Goal: Information Seeking & Learning: Compare options

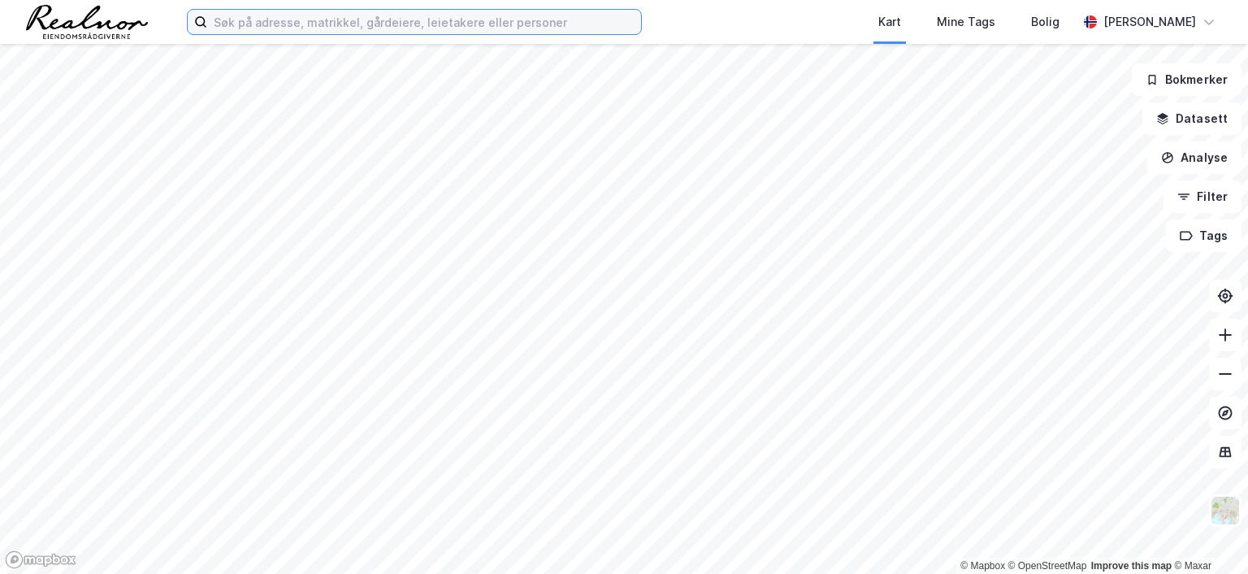
click at [327, 19] on input at bounding box center [424, 22] width 434 height 24
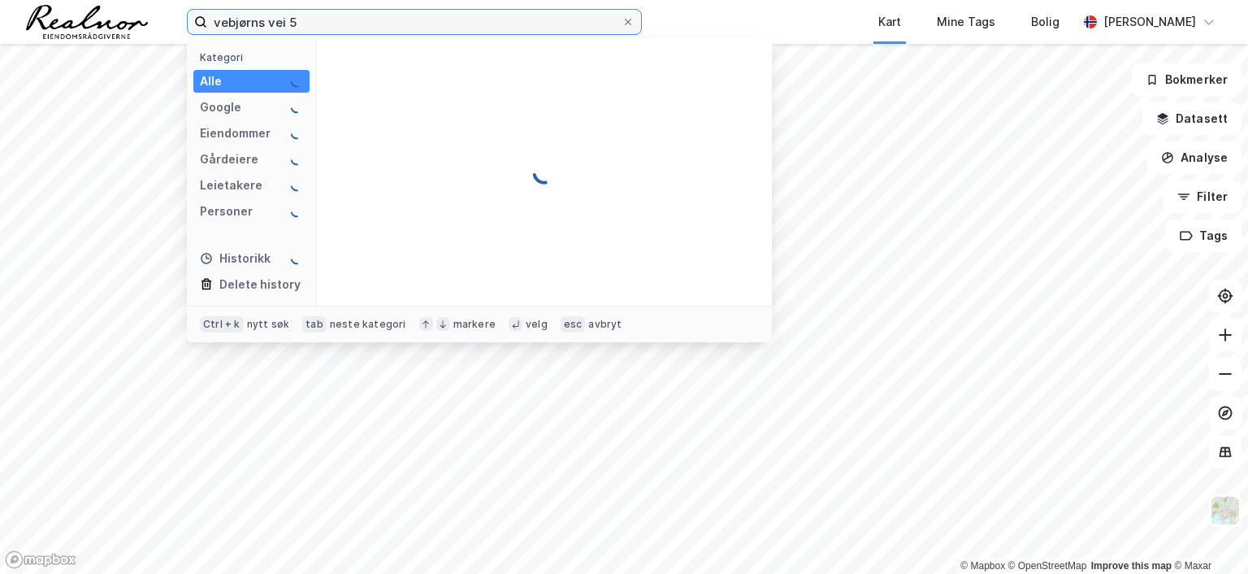
type input "vebjørns vei 5"
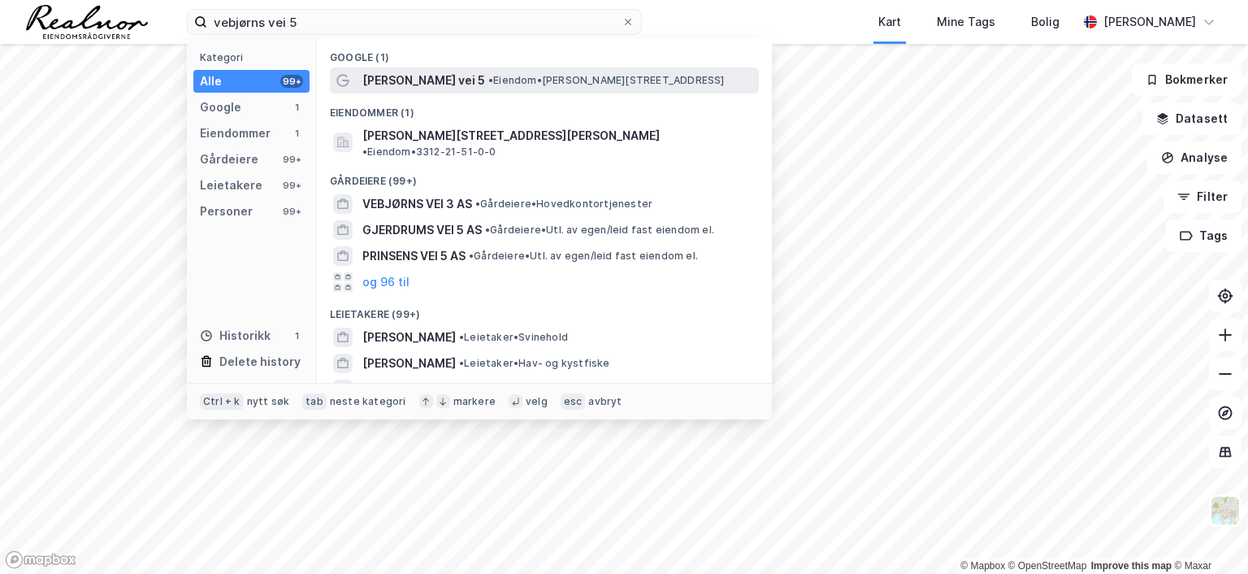
click at [488, 77] on span "• Eiendom • Vebjørns vei 5, 3400 Lier" at bounding box center [606, 80] width 236 height 13
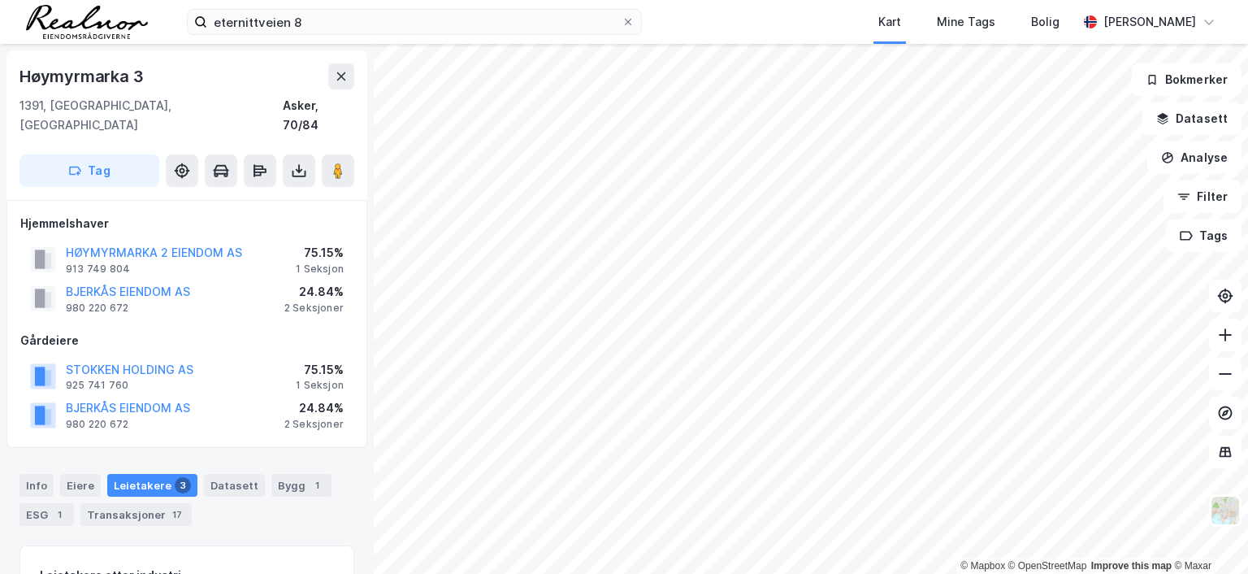
scroll to position [2, 0]
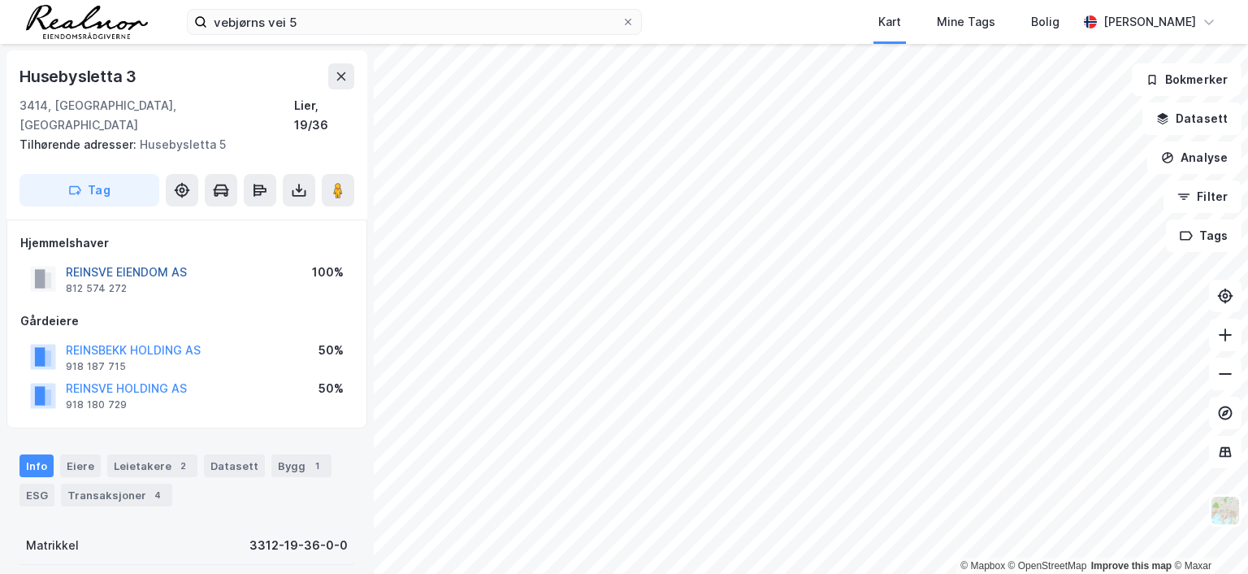
click at [0, 0] on button "REINSVE EIENDOM AS" at bounding box center [0, 0] width 0 height 0
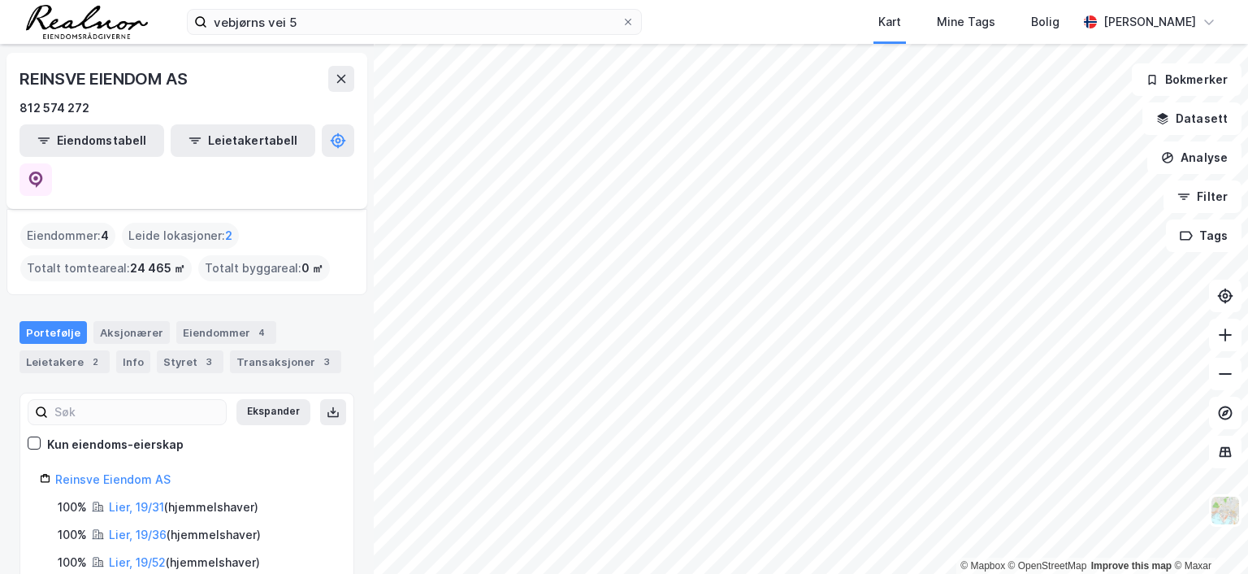
scroll to position [75, 0]
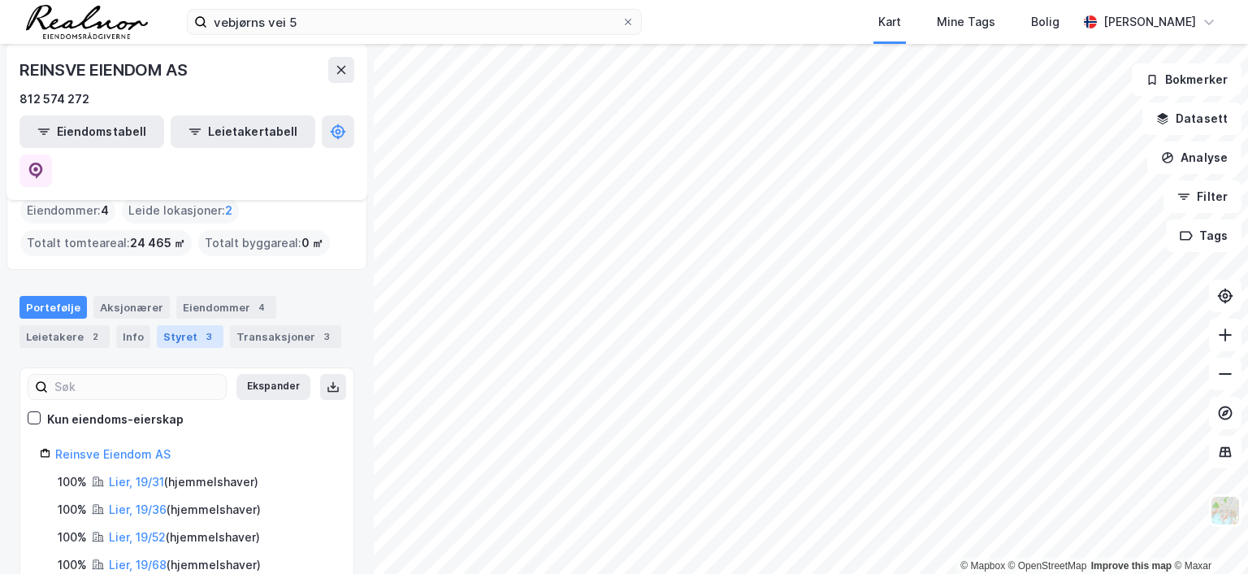
click at [182, 325] on div "Styret 3" at bounding box center [190, 336] width 67 height 23
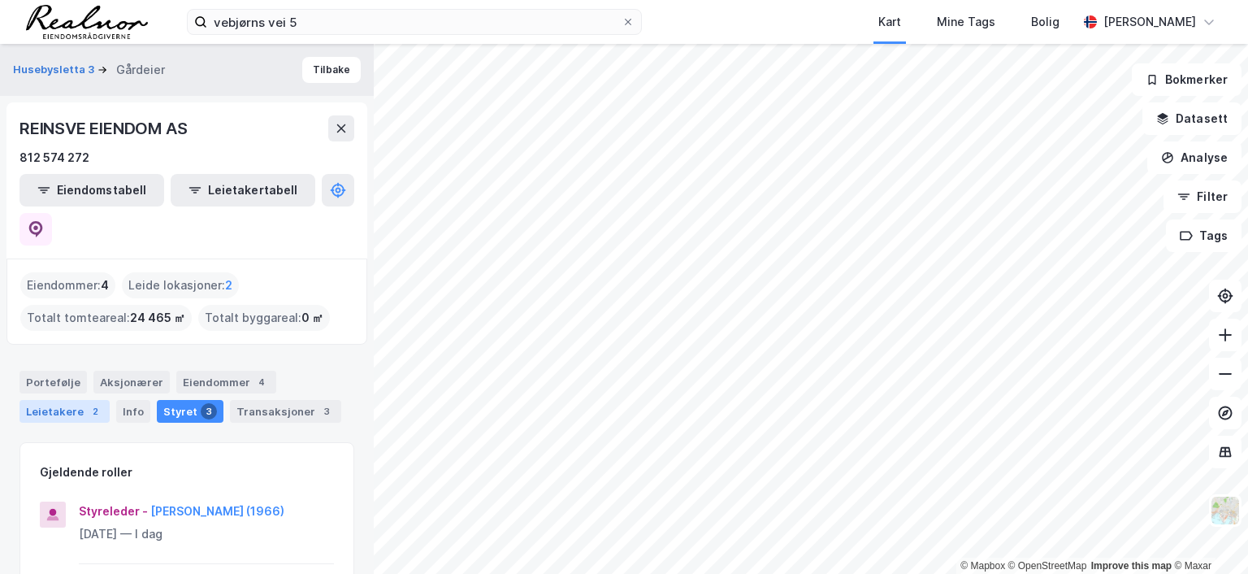
click at [94, 403] on div "2" at bounding box center [95, 411] width 16 height 16
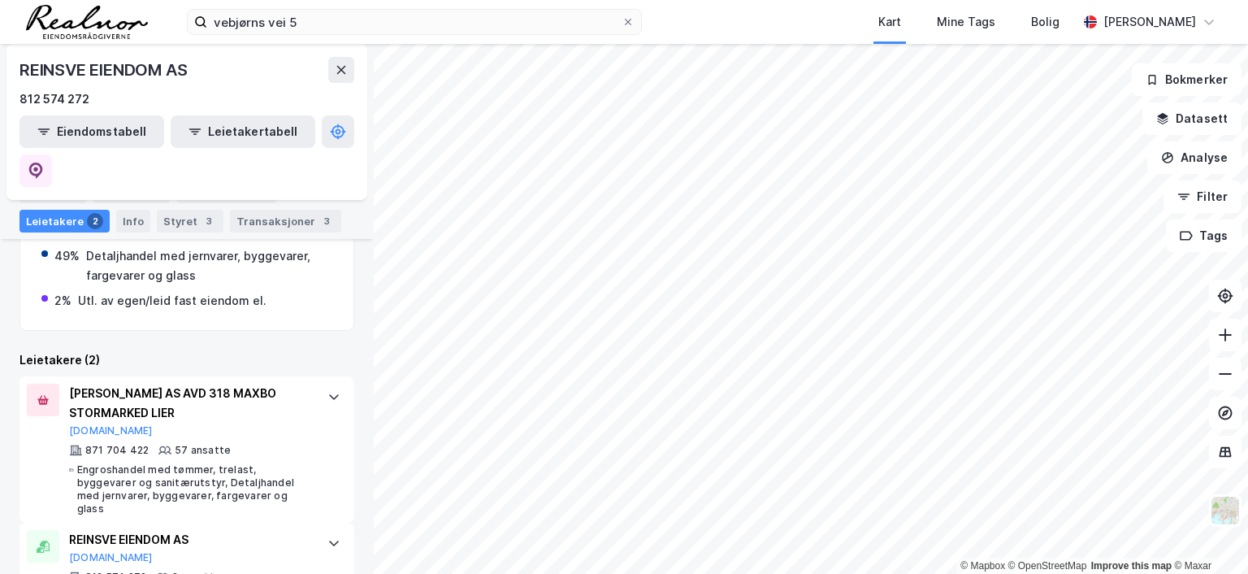
scroll to position [394, 0]
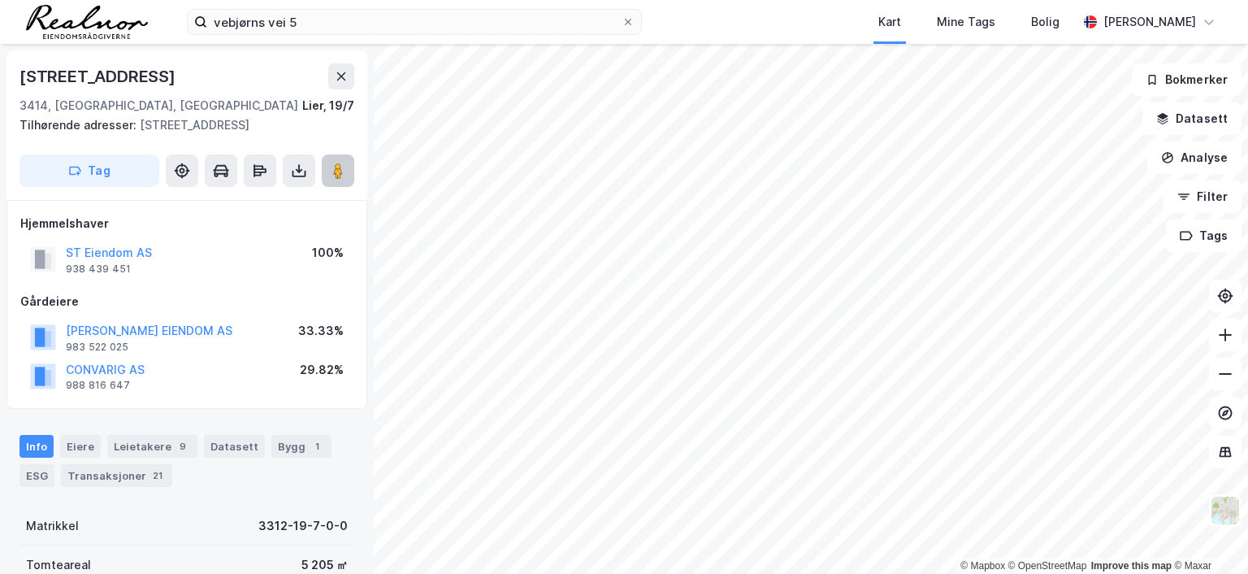
click at [340, 162] on image at bounding box center [338, 170] width 10 height 16
click at [136, 444] on div "Leietakere 9" at bounding box center [152, 446] width 90 height 23
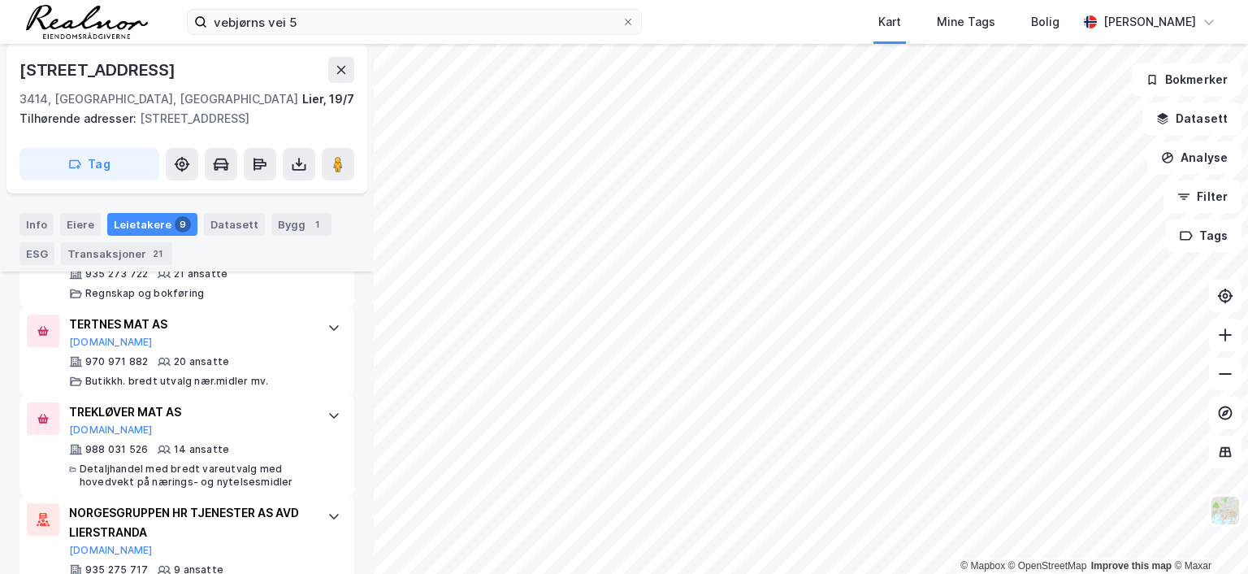
scroll to position [1116, 0]
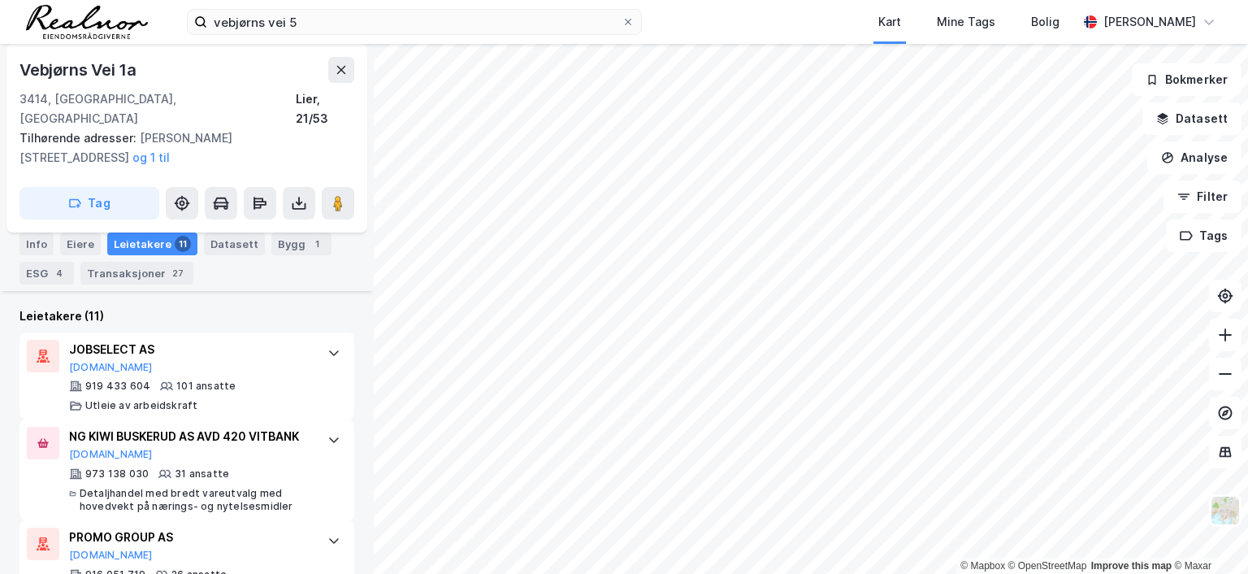
scroll to position [638, 0]
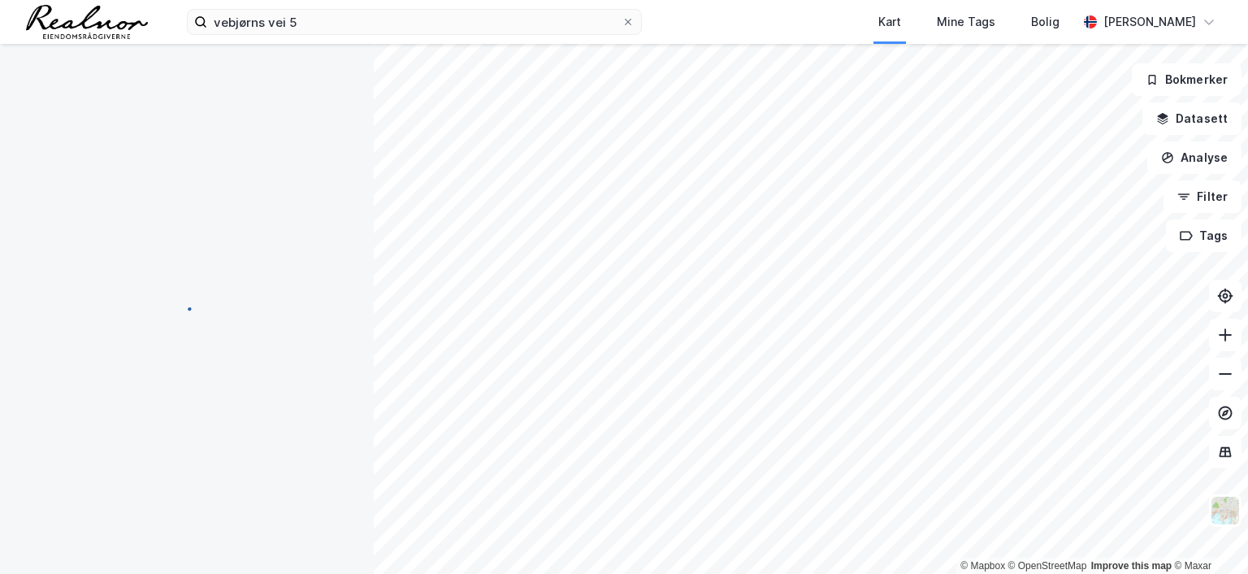
scroll to position [360, 0]
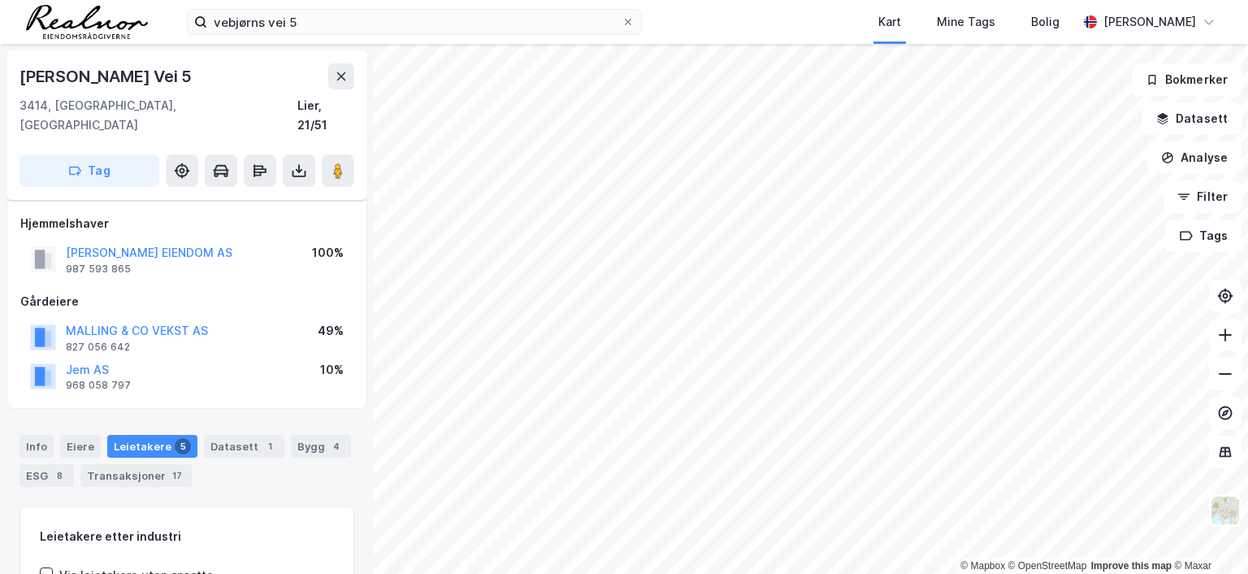
scroll to position [206, 0]
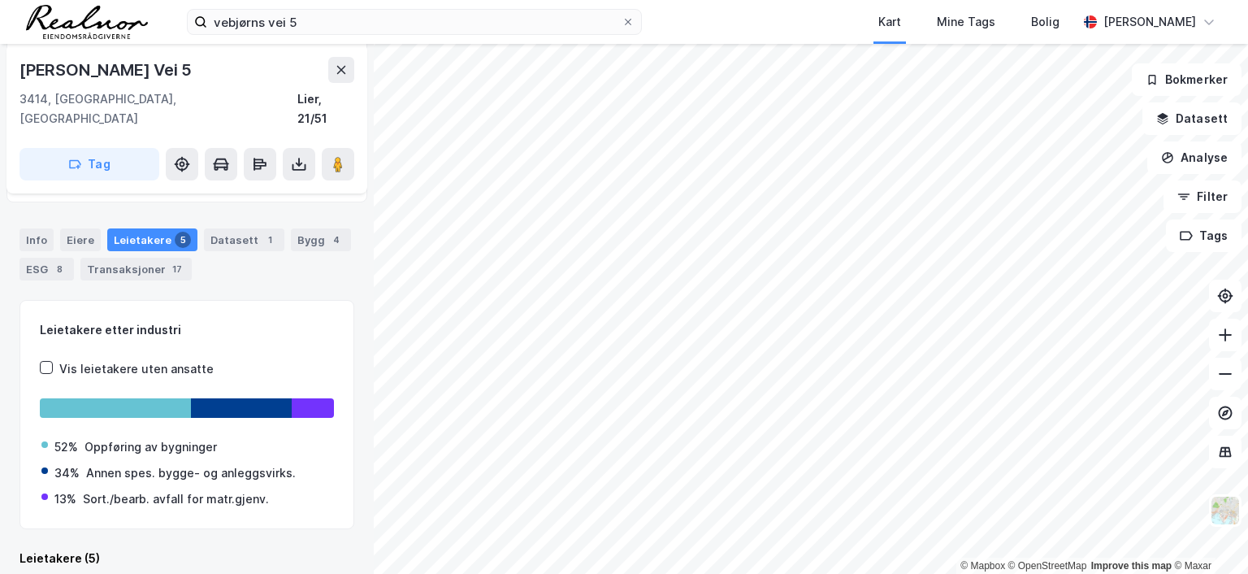
scroll to position [206, 0]
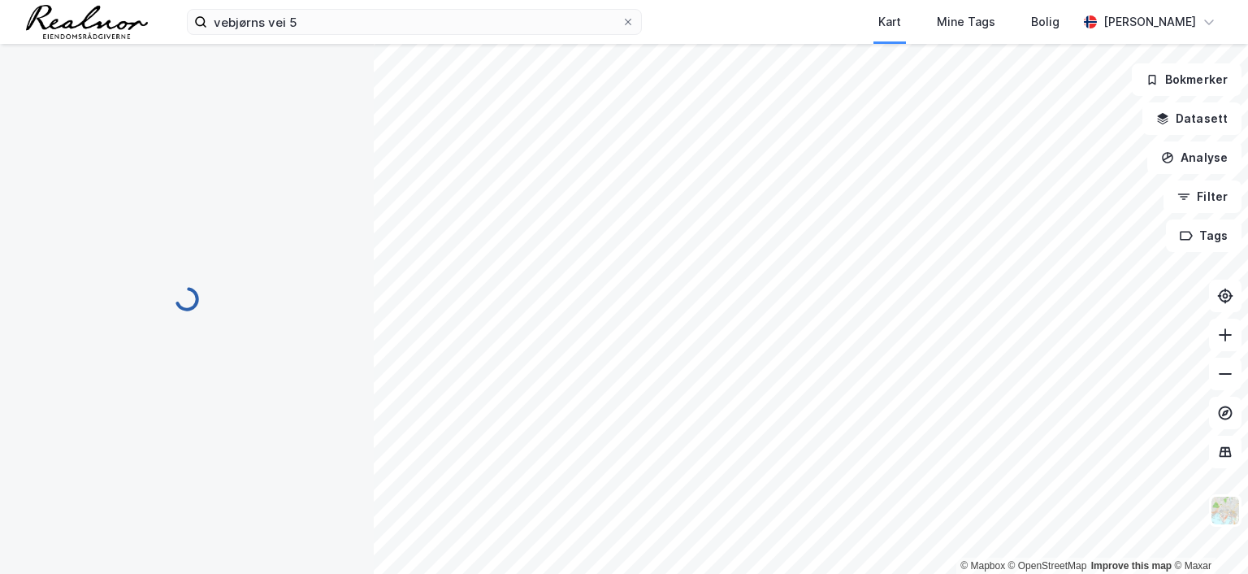
scroll to position [206, 0]
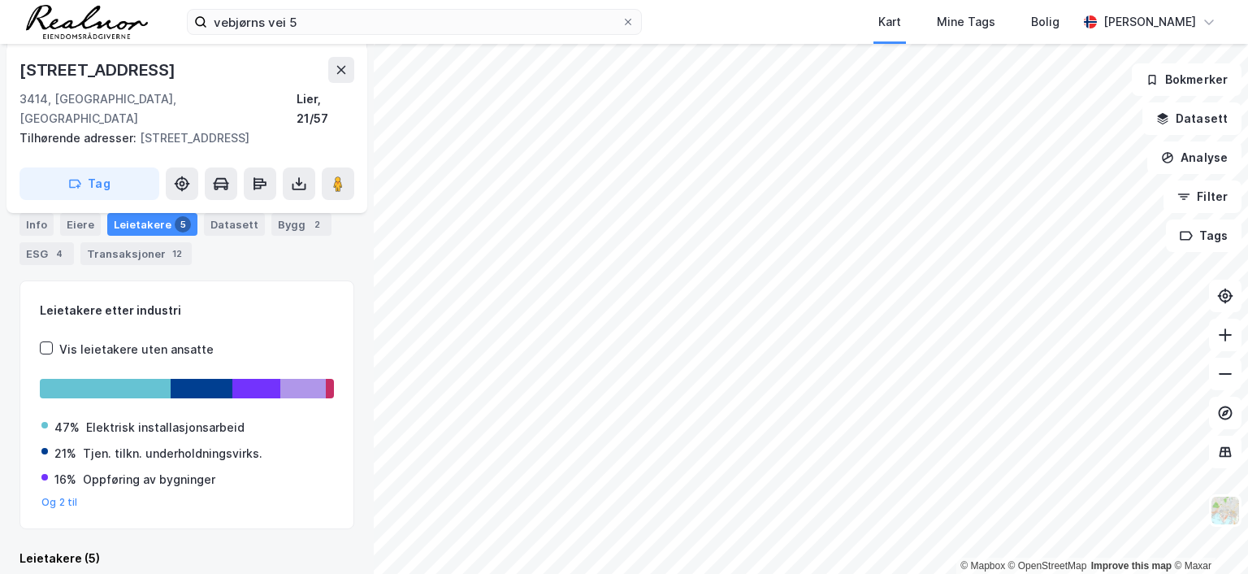
scroll to position [148, 0]
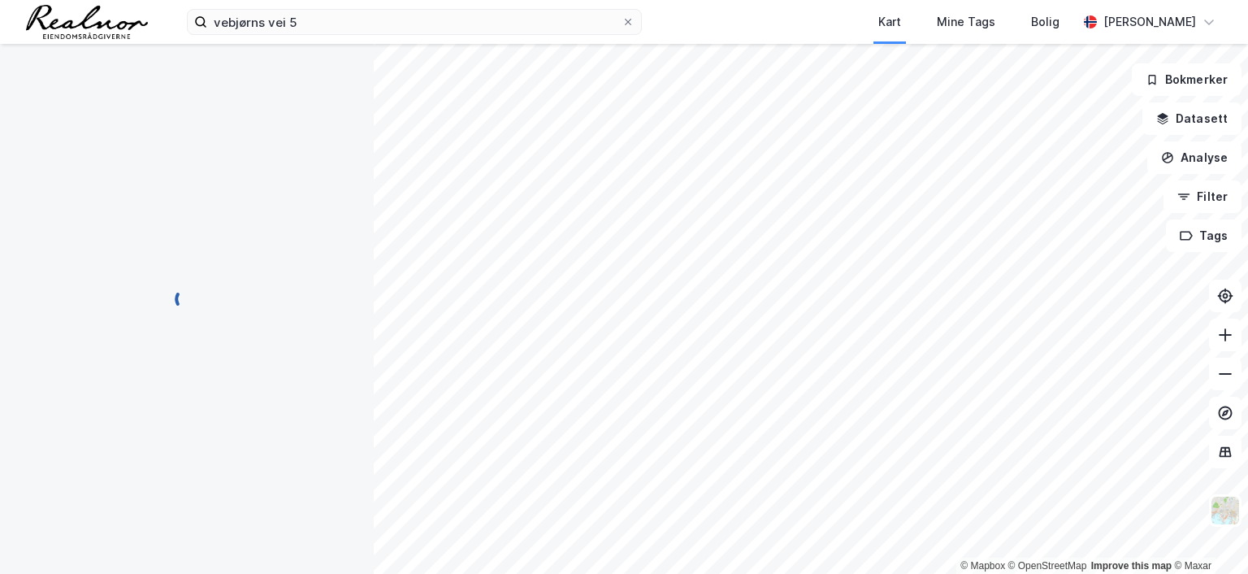
scroll to position [148, 0]
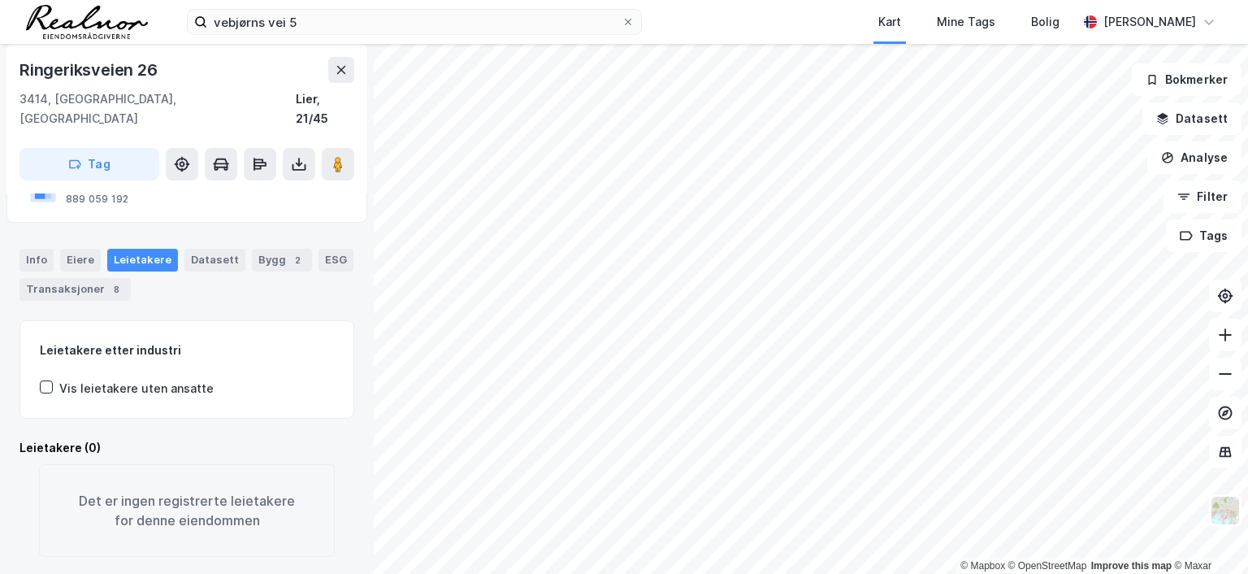
scroll to position [148, 0]
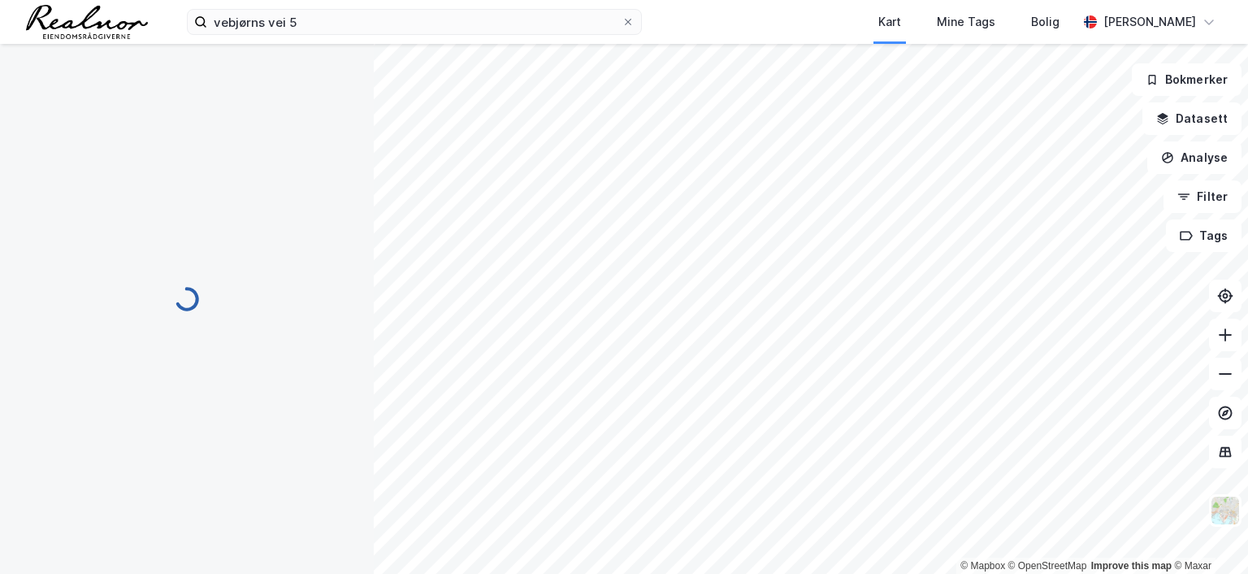
scroll to position [2, 0]
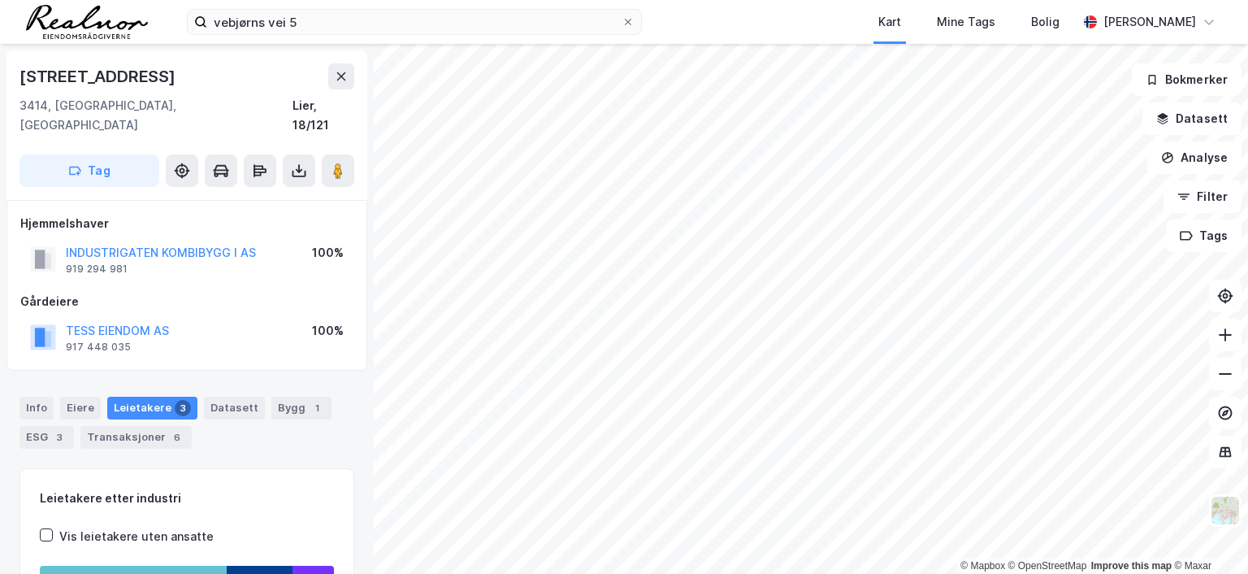
scroll to position [2, 0]
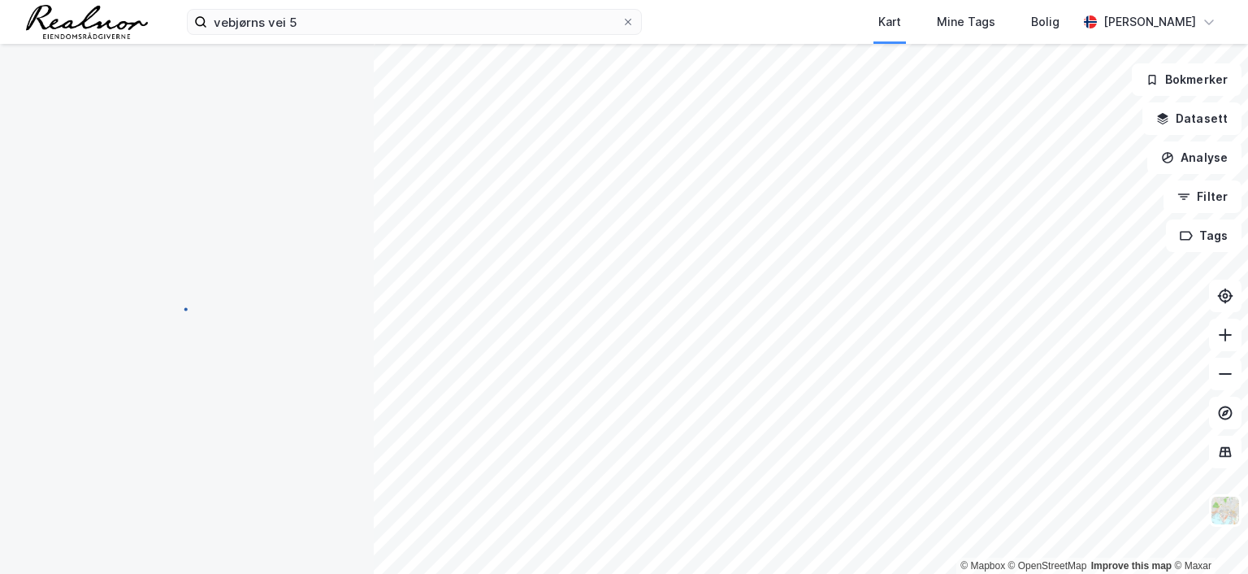
scroll to position [2, 0]
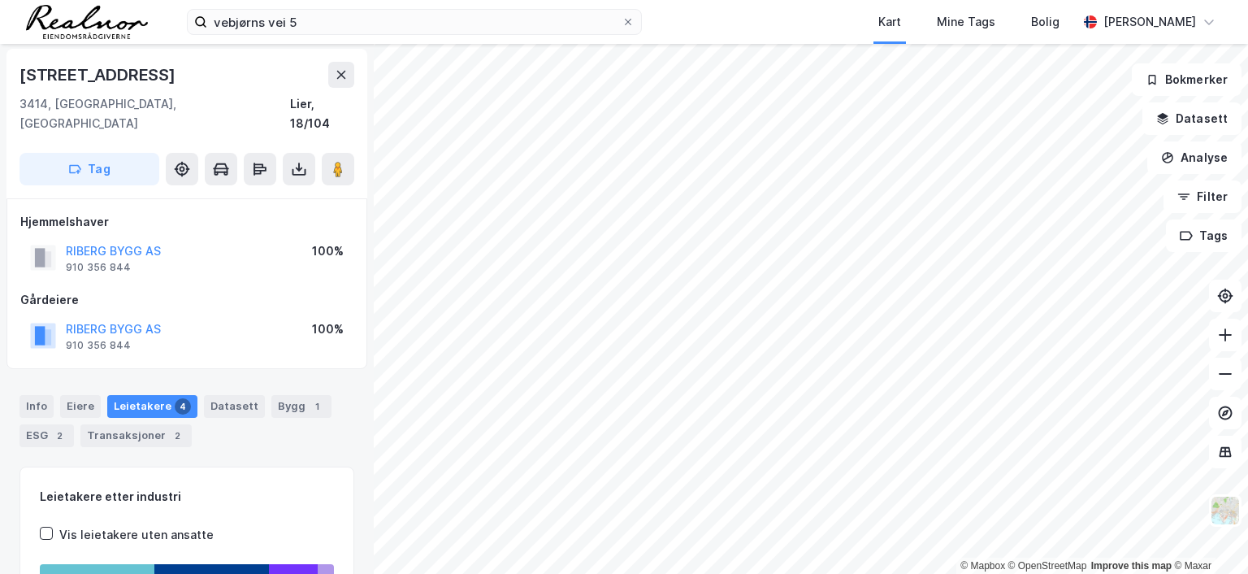
scroll to position [2, 0]
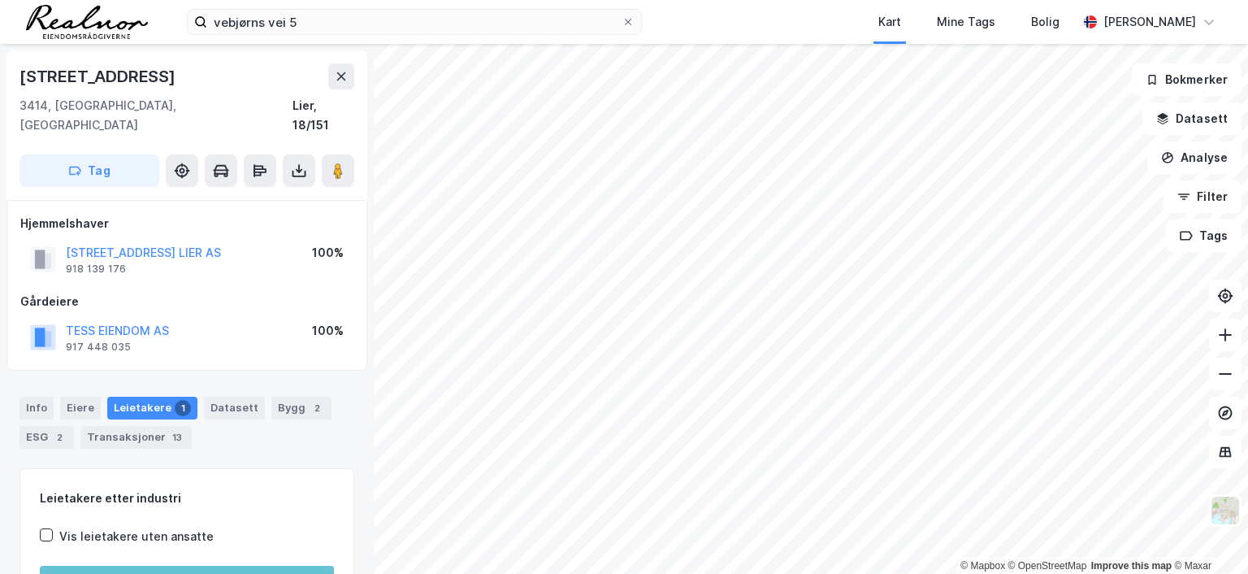
scroll to position [2, 0]
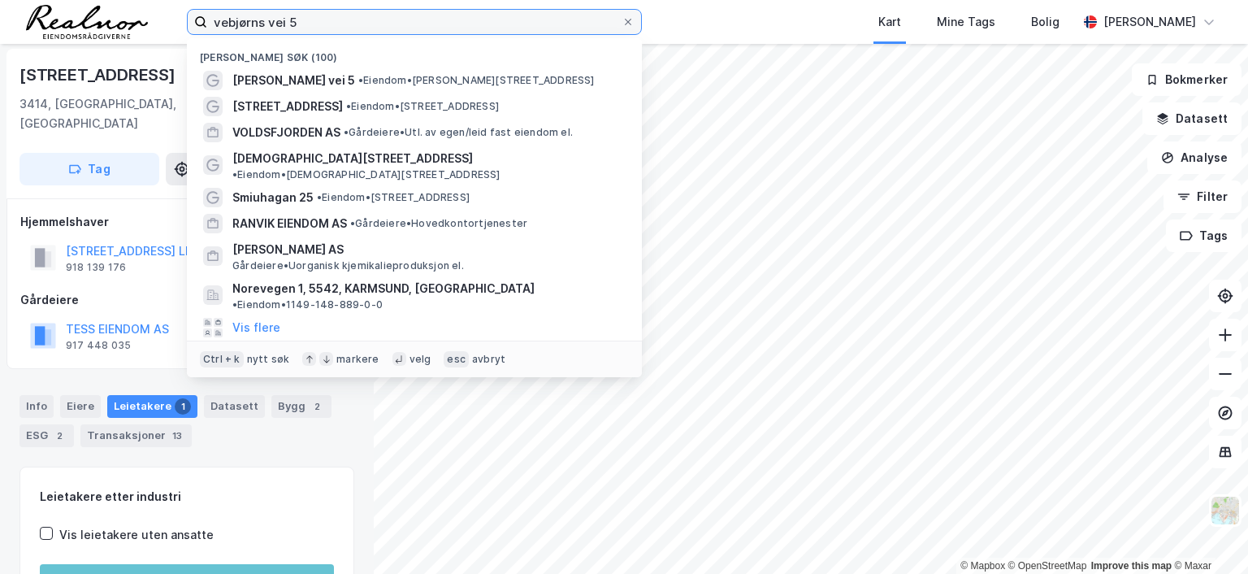
click at [322, 20] on input "vebjørns vei 5" at bounding box center [414, 22] width 414 height 24
drag, startPoint x: 322, startPoint y: 20, endPoint x: 146, endPoint y: 15, distance: 176.3
click at [146, 15] on div "vebjørns vei 5 Nylige søk (100) Vebjørns vei 5 • Eiendom • Vebjørns vei 5, 3400…" at bounding box center [624, 22] width 1248 height 44
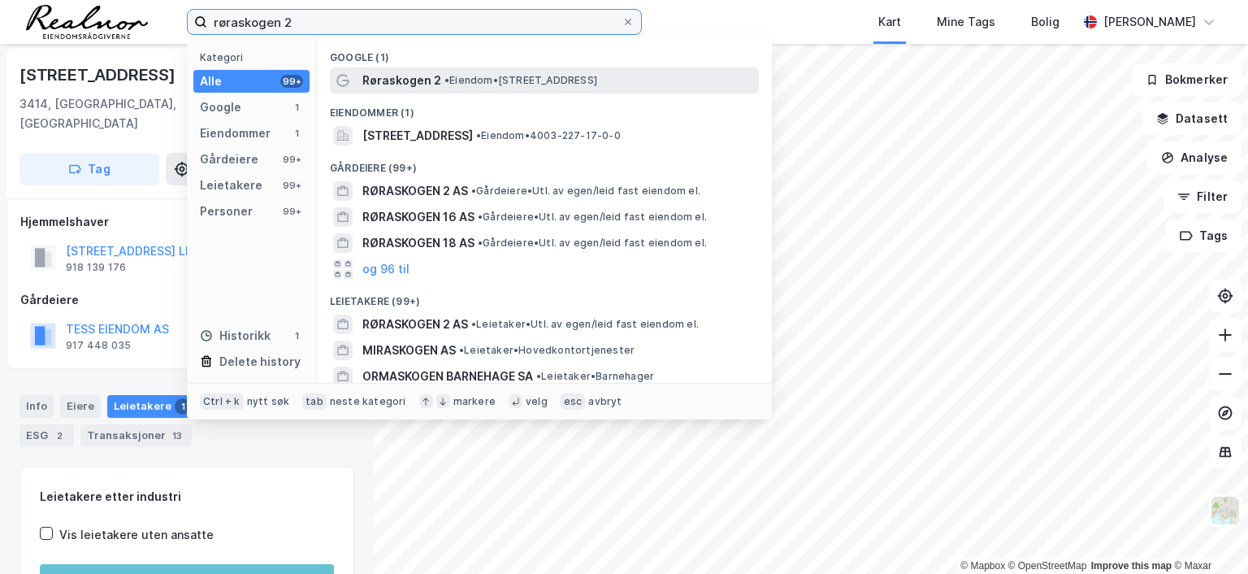
type input "røraskogen 2"
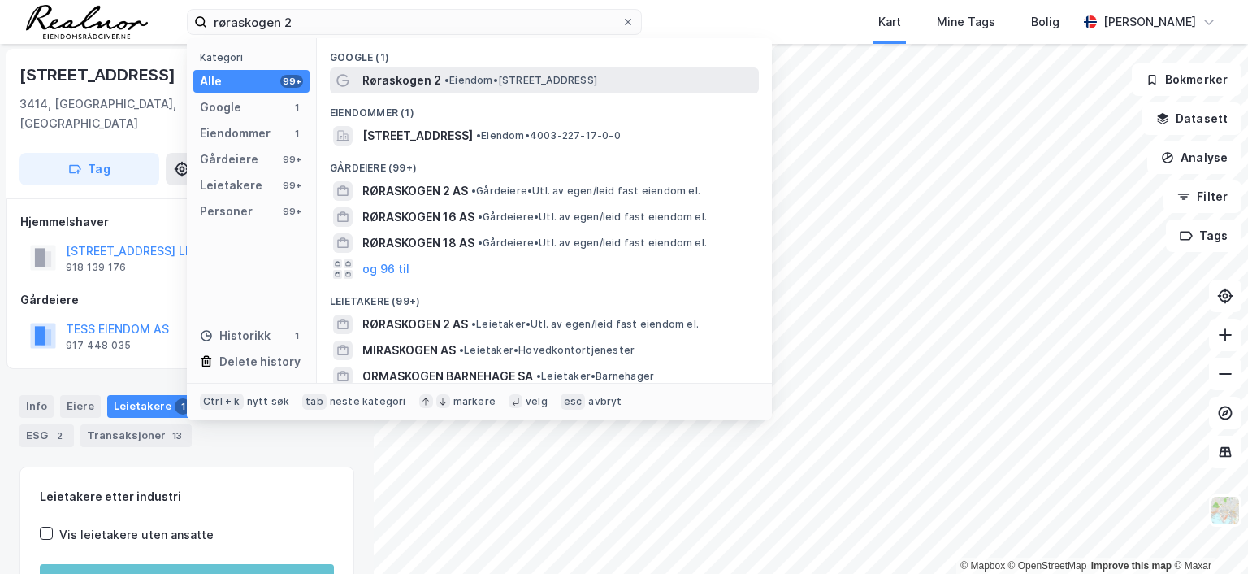
click at [418, 83] on span "Røraskogen 2" at bounding box center [401, 80] width 79 height 19
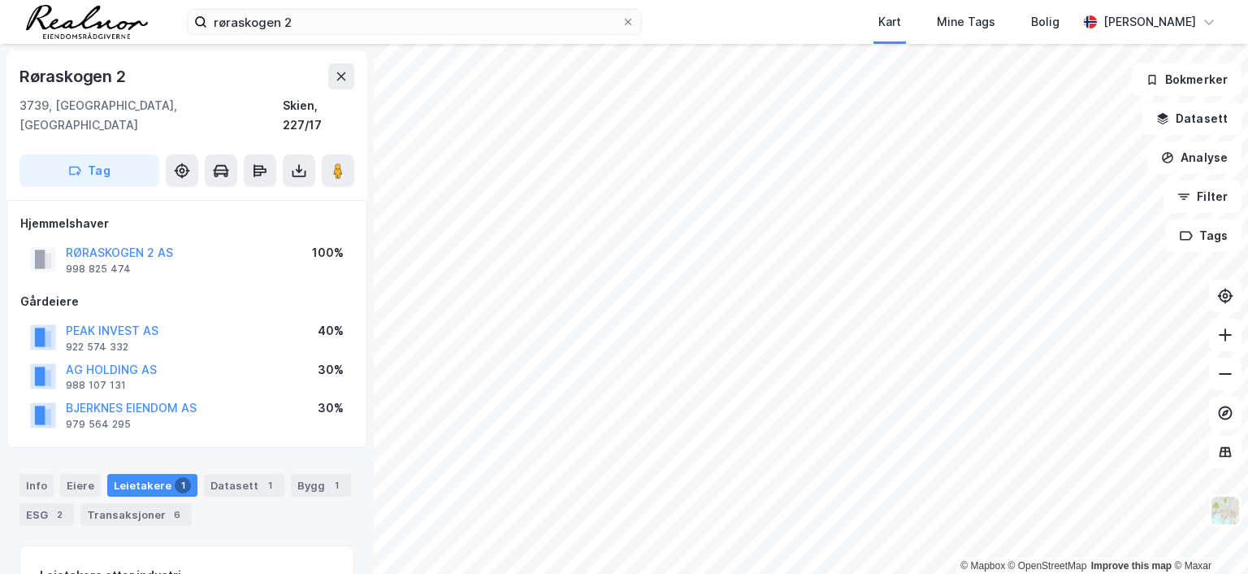
scroll to position [2, 0]
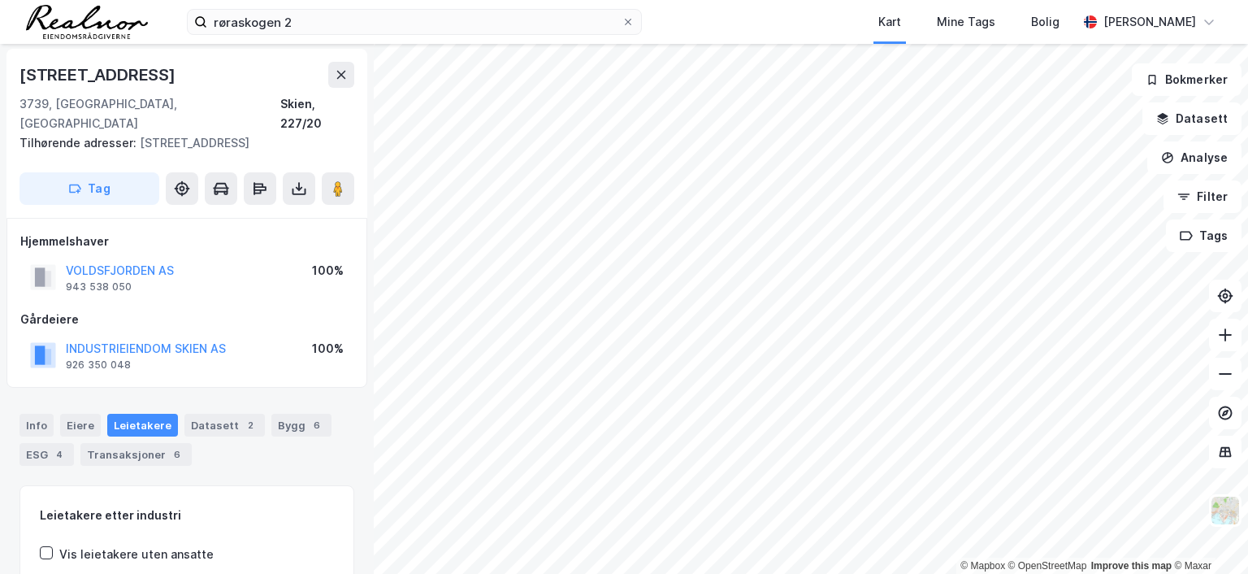
scroll to position [2, 0]
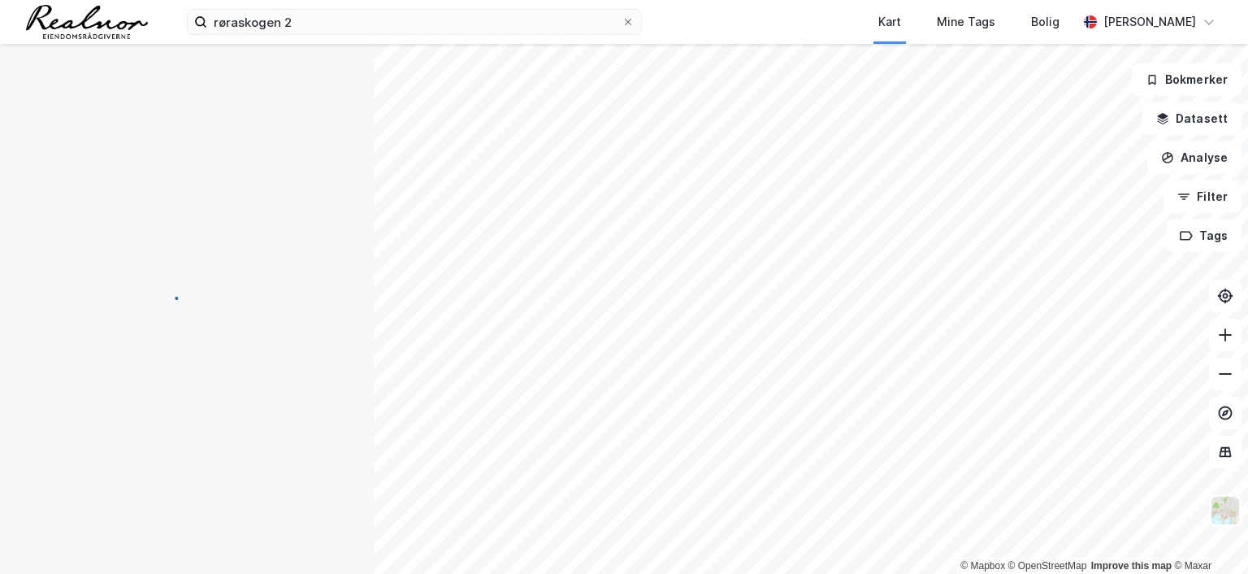
scroll to position [2, 0]
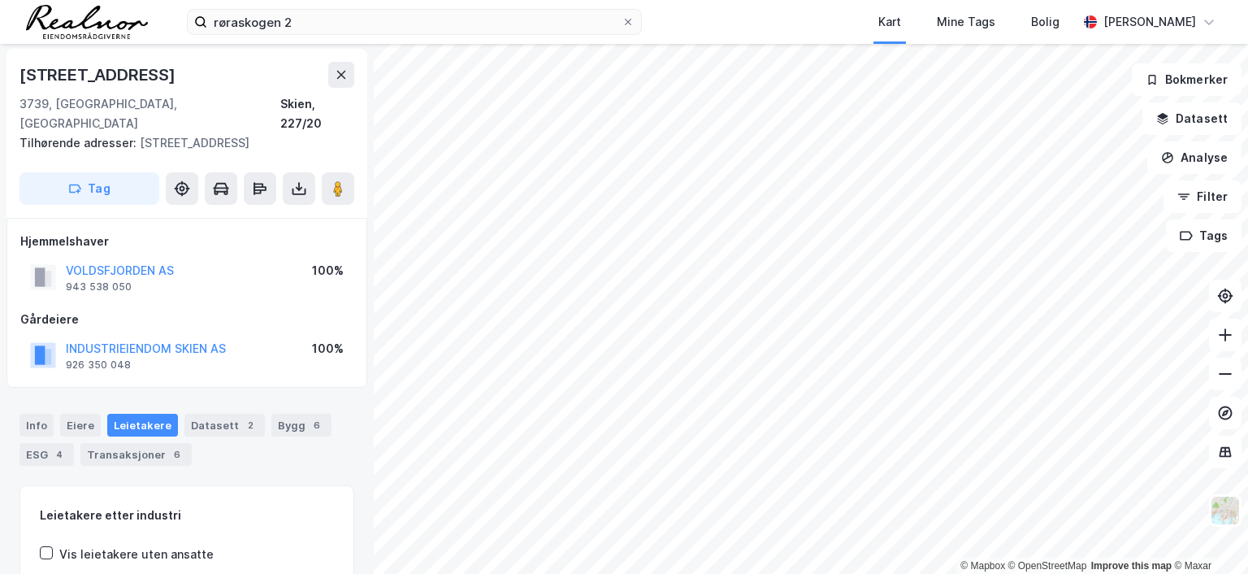
scroll to position [2, 0]
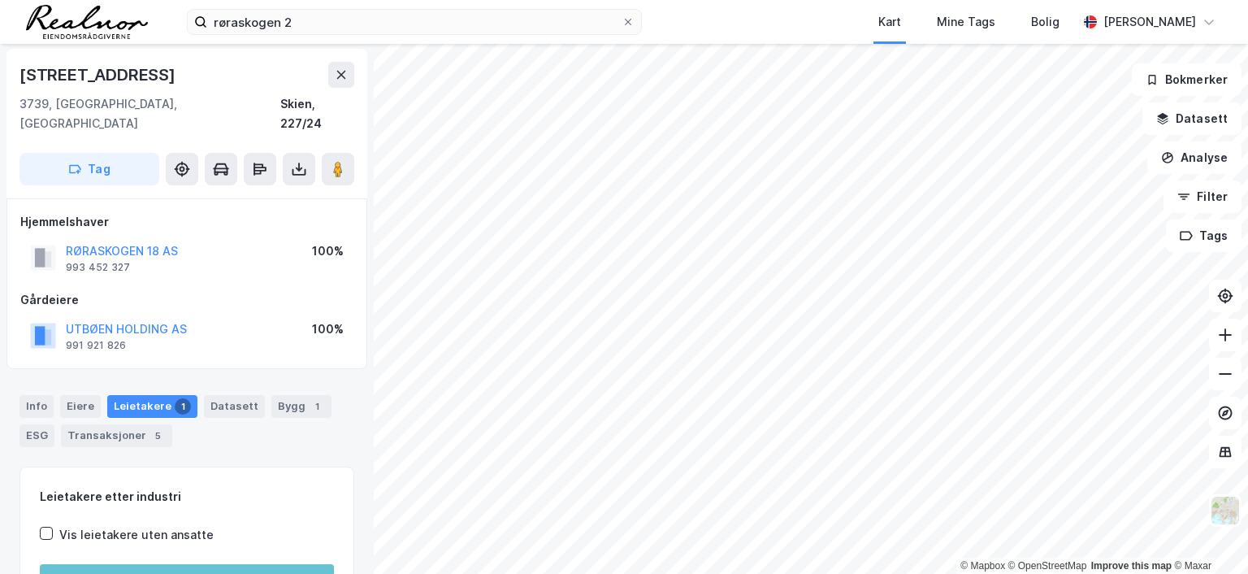
scroll to position [2, 0]
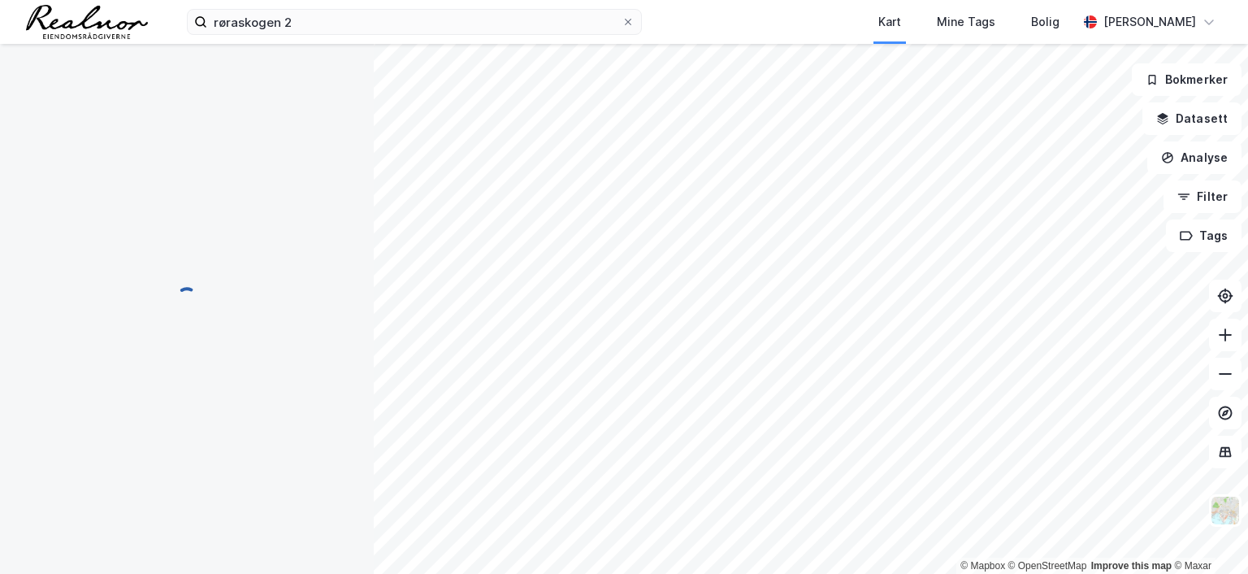
scroll to position [2, 0]
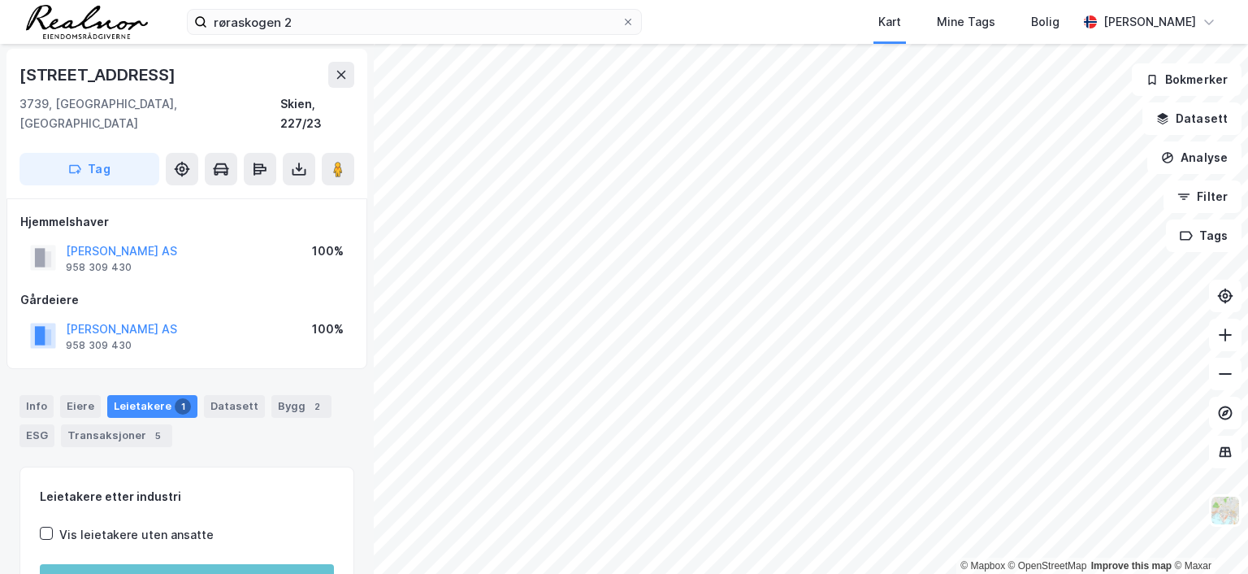
scroll to position [2, 0]
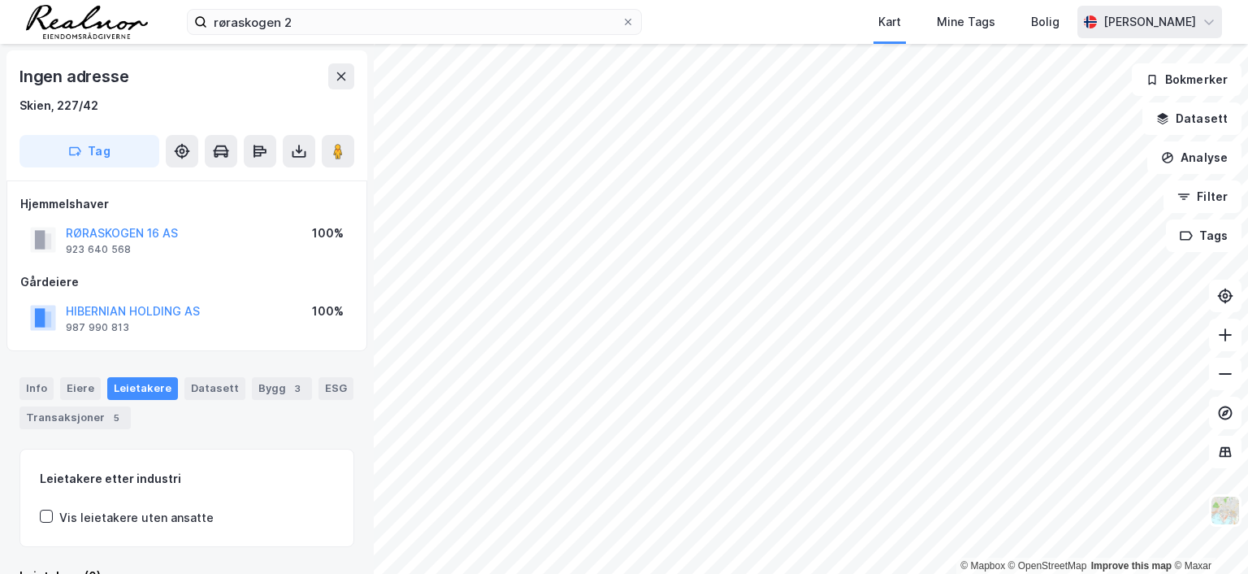
scroll to position [2, 0]
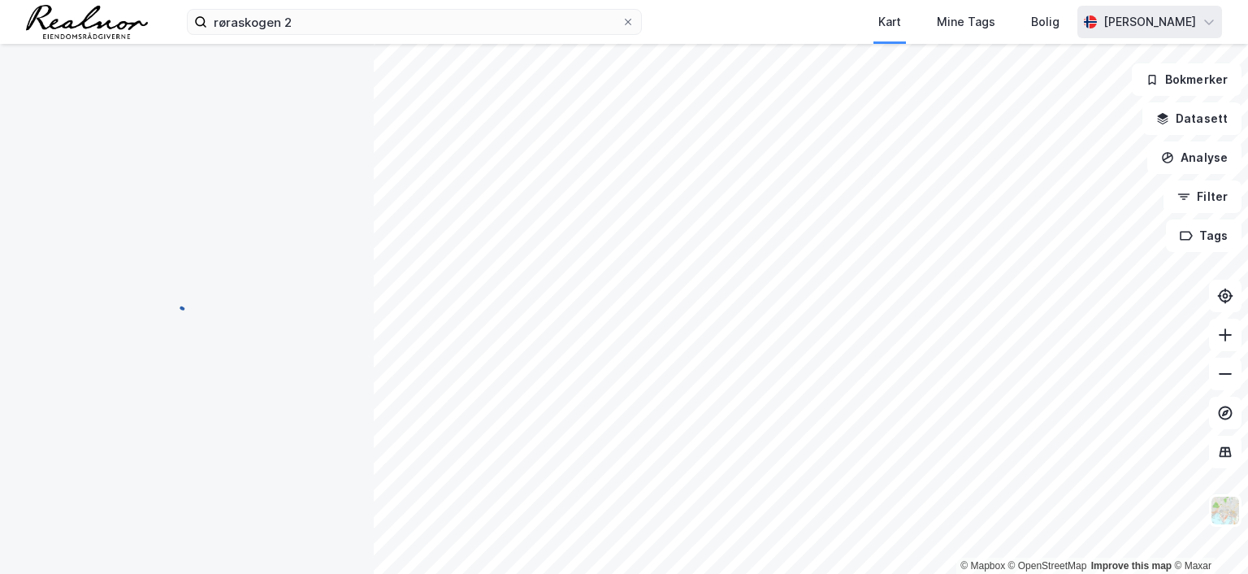
scroll to position [2, 0]
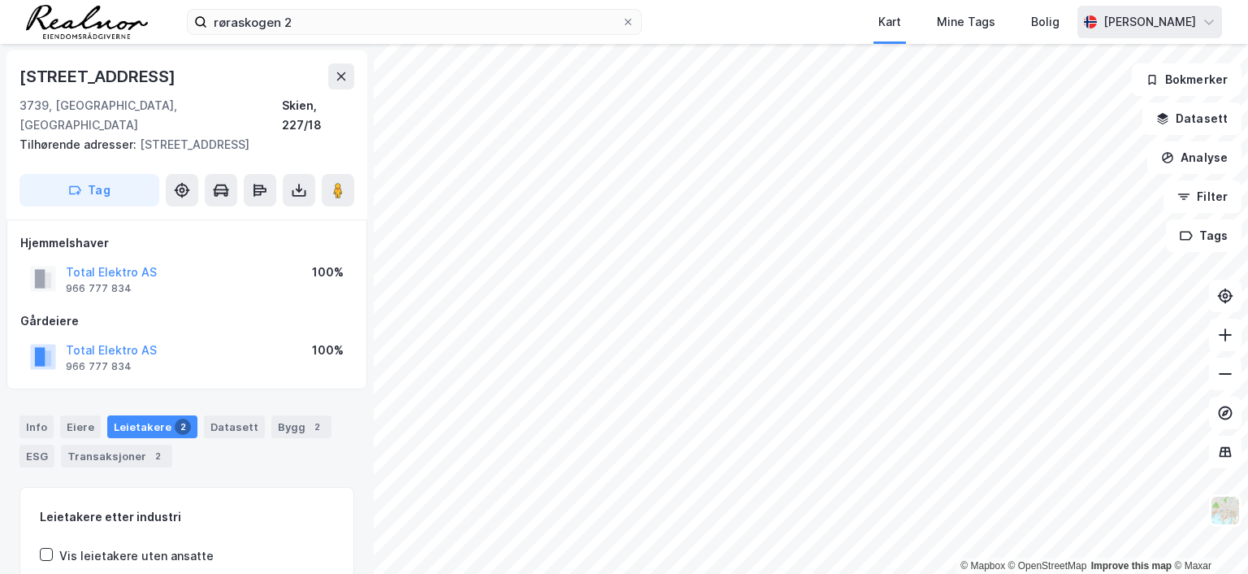
scroll to position [2, 0]
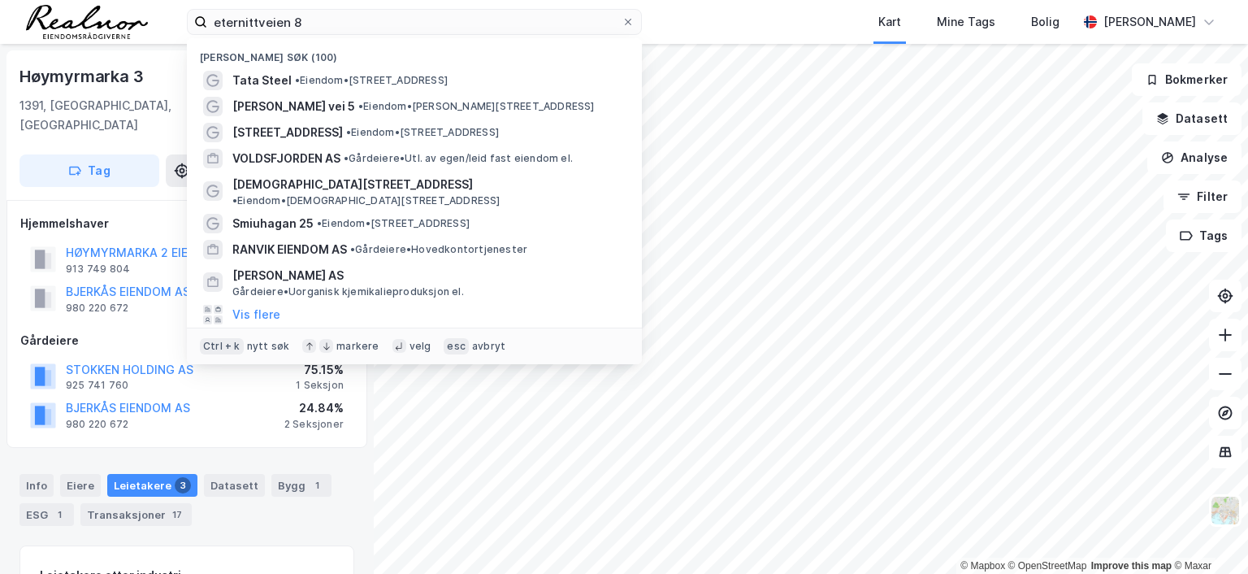
click at [301, 24] on input "eternittveien 8" at bounding box center [414, 22] width 414 height 24
drag, startPoint x: 303, startPoint y: 22, endPoint x: 100, endPoint y: 16, distance: 203.2
click at [100, 16] on div "eternittveien 8 Nylige søk (100) Tata Steel • Eiendom • Røraskogen 2, 3739 Skie…" at bounding box center [624, 22] width 1248 height 44
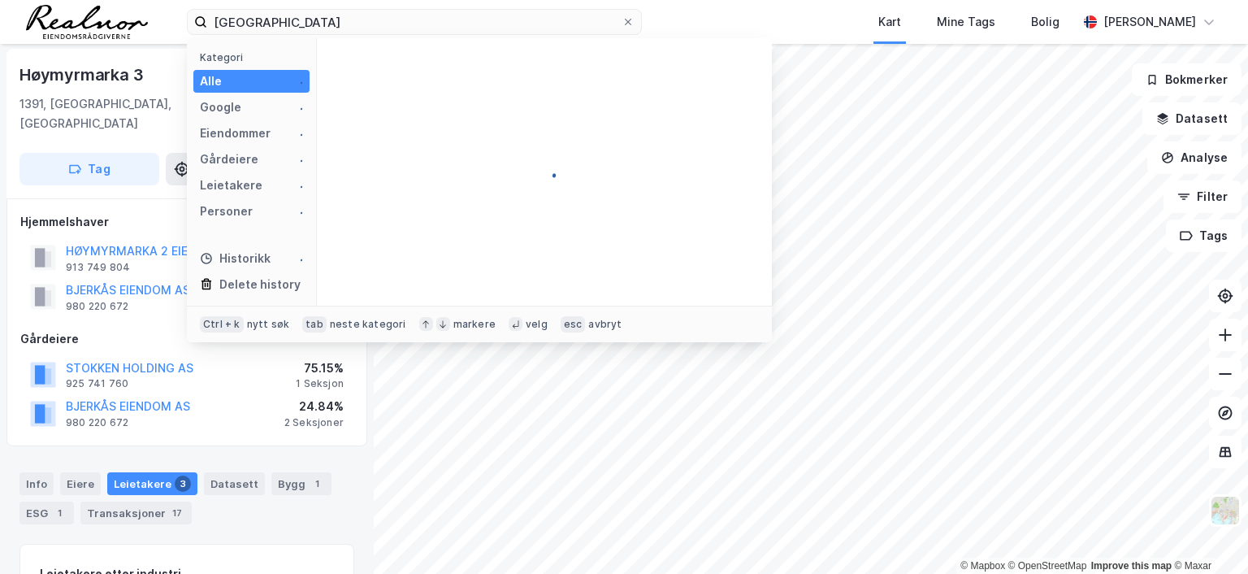
type input "[GEOGRAPHIC_DATA]"
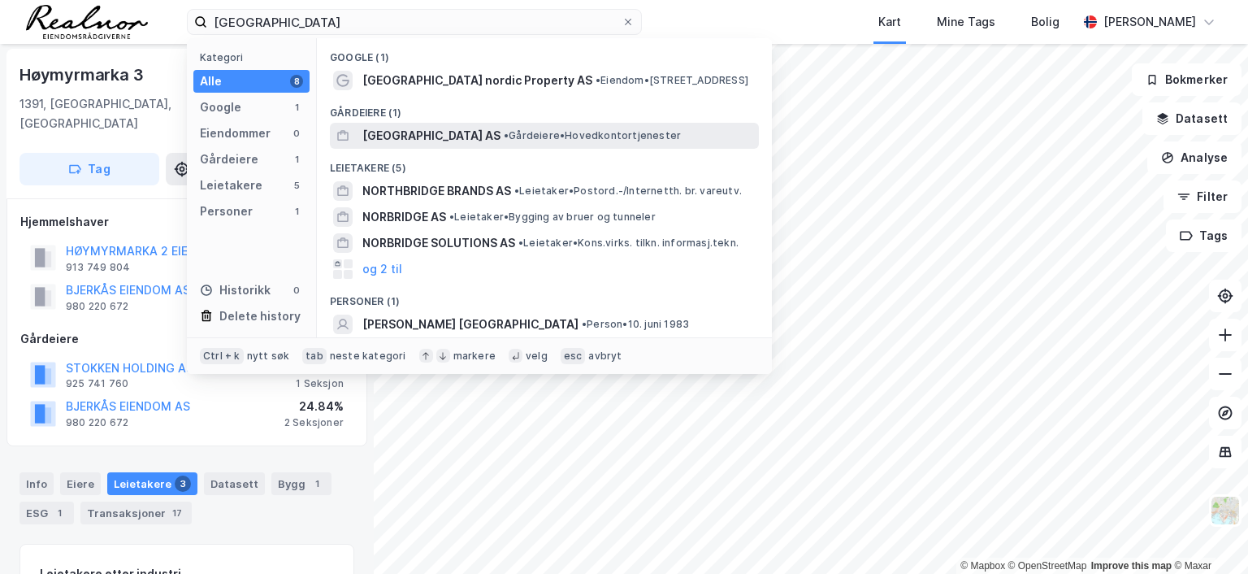
click at [460, 132] on span "[GEOGRAPHIC_DATA] AS" at bounding box center [431, 135] width 138 height 19
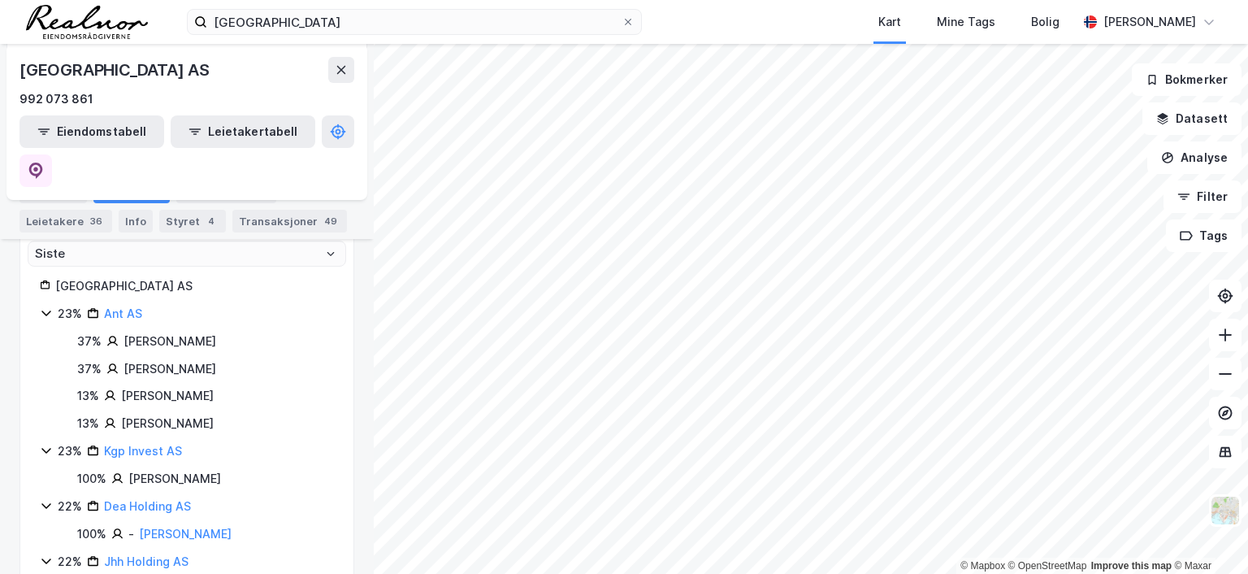
scroll to position [325, 0]
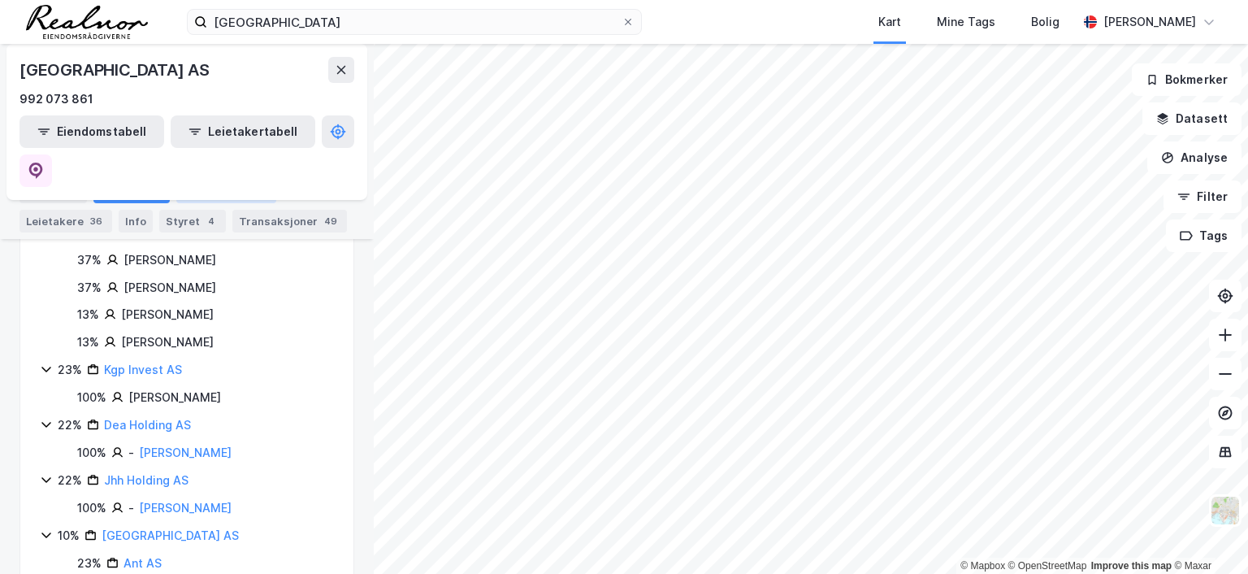
click at [229, 197] on div "Eiendommer 7" at bounding box center [226, 191] width 100 height 23
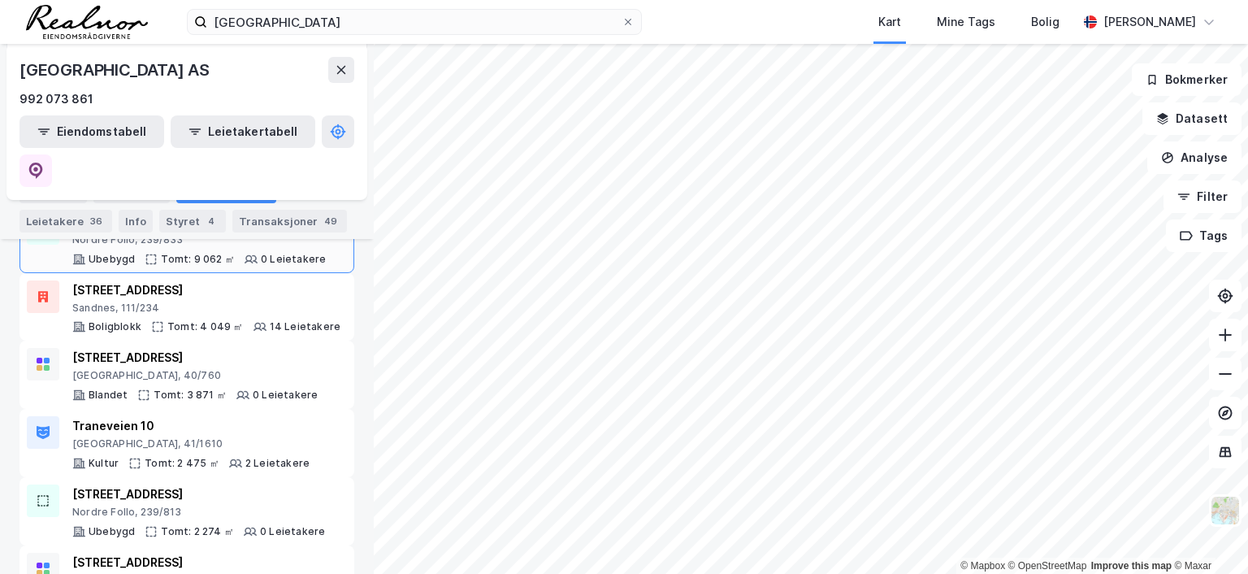
scroll to position [300, 0]
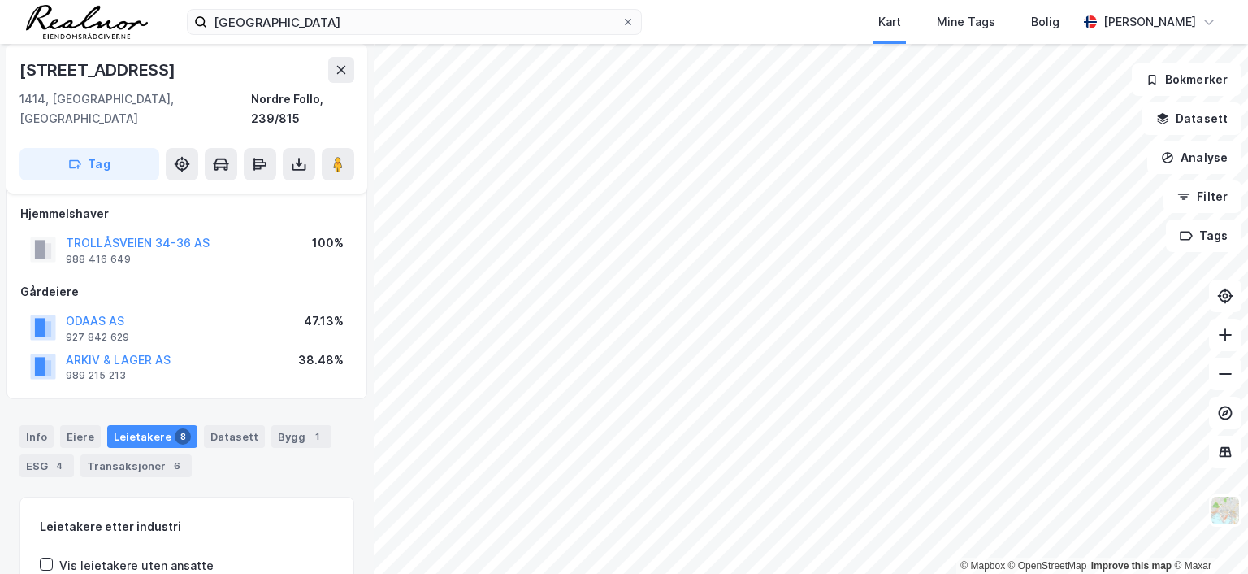
scroll to position [83, 0]
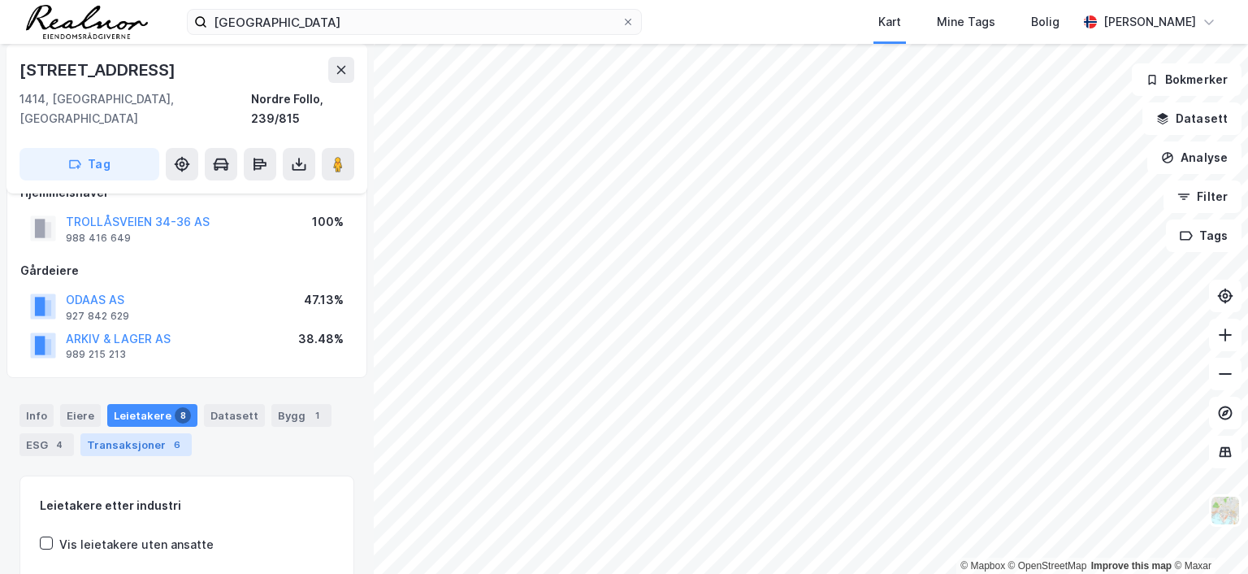
click at [146, 433] on div "Transaksjoner 6" at bounding box center [135, 444] width 111 height 23
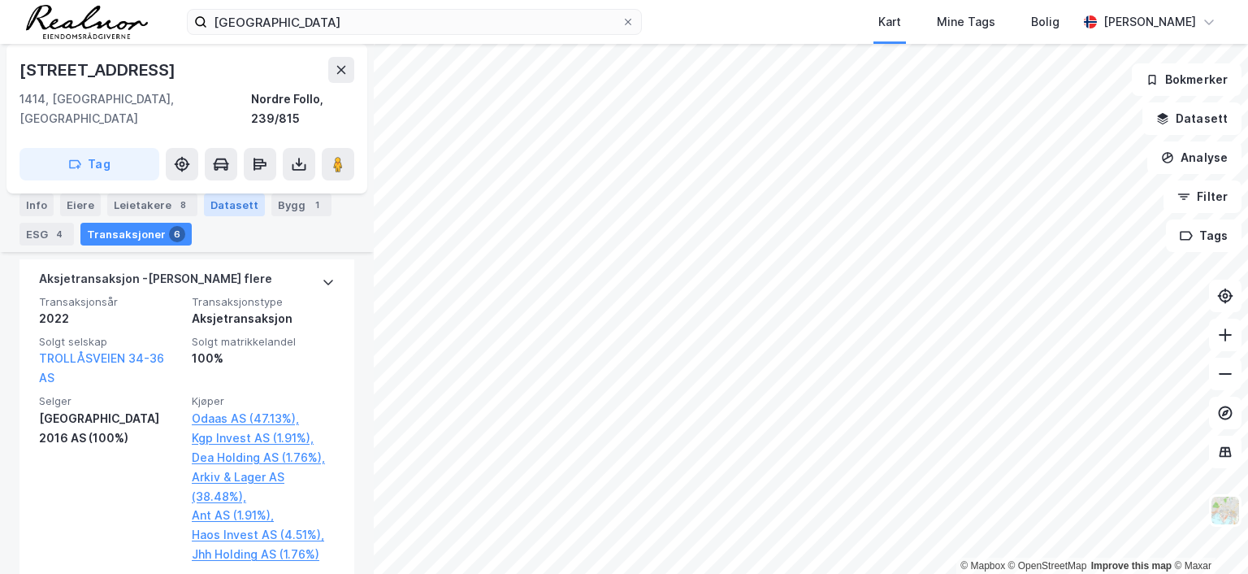
scroll to position [595, 0]
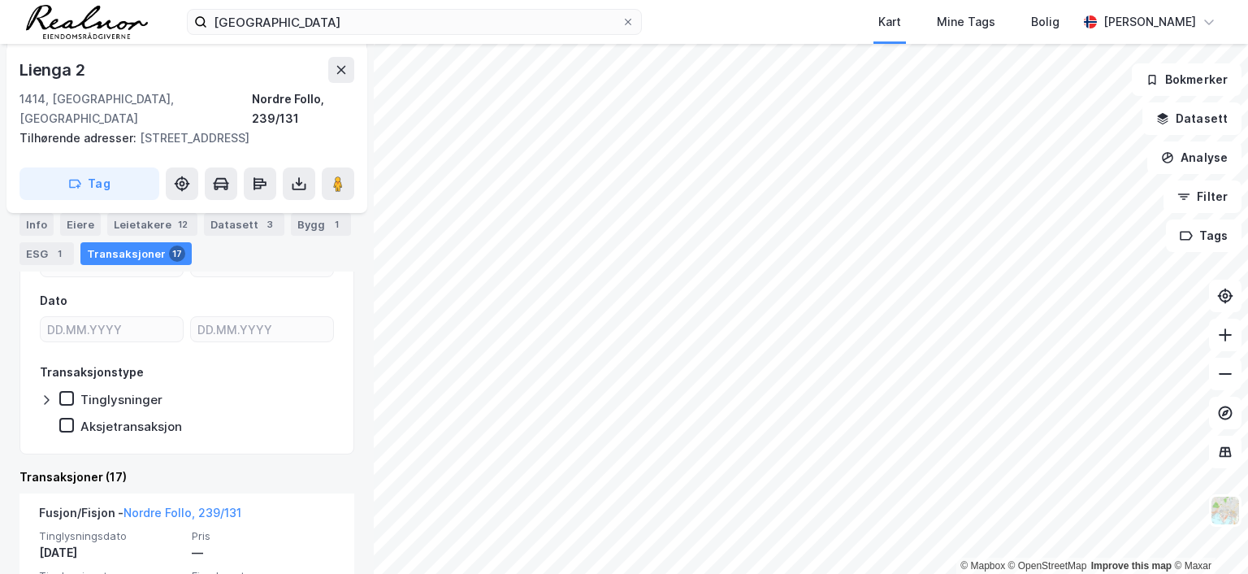
scroll to position [35, 0]
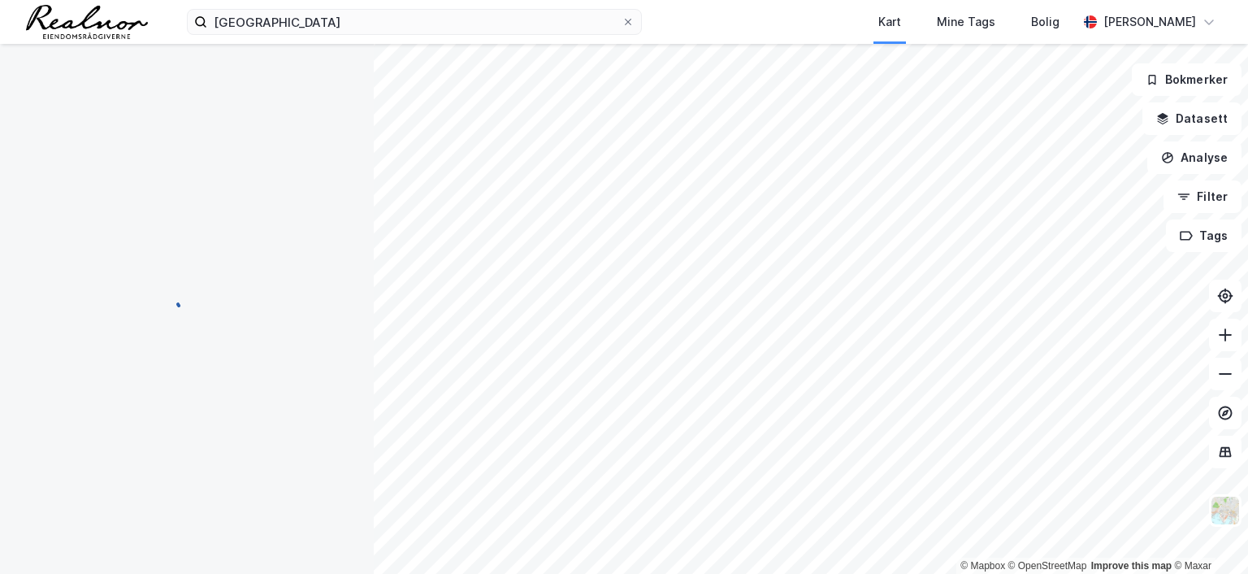
scroll to position [35, 0]
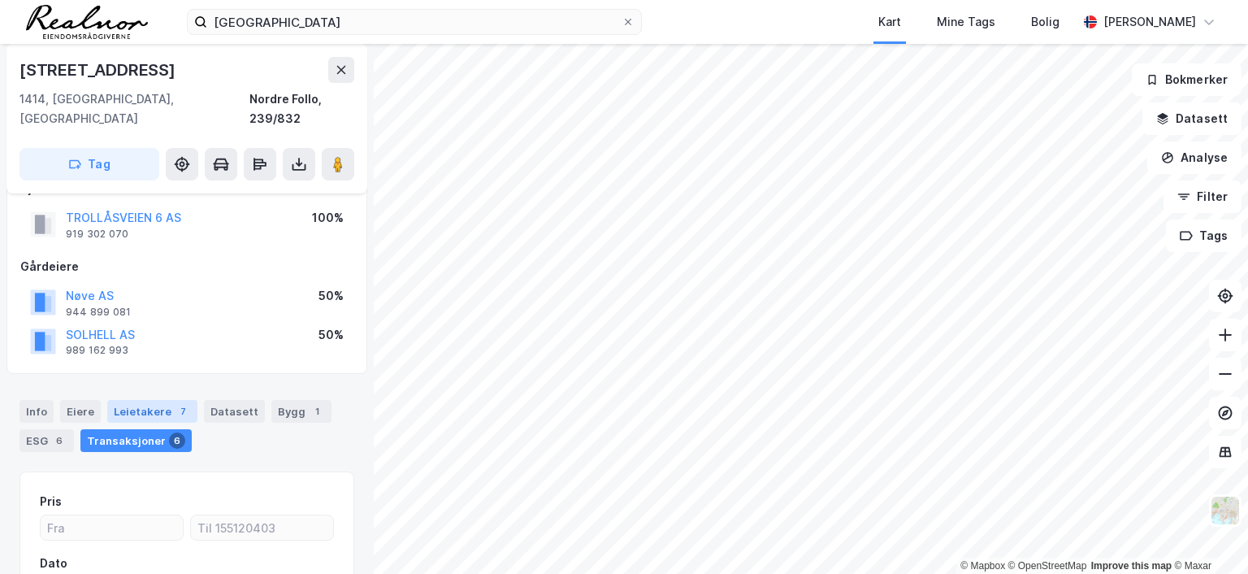
click at [157, 400] on div "Leietakere 7" at bounding box center [152, 411] width 90 height 23
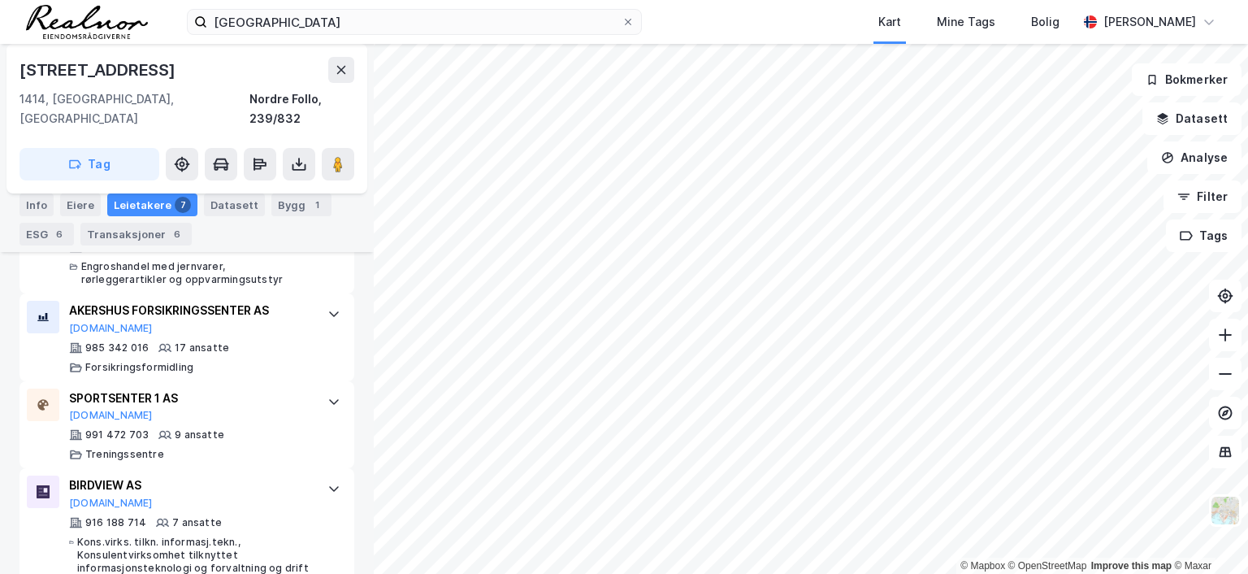
scroll to position [733, 0]
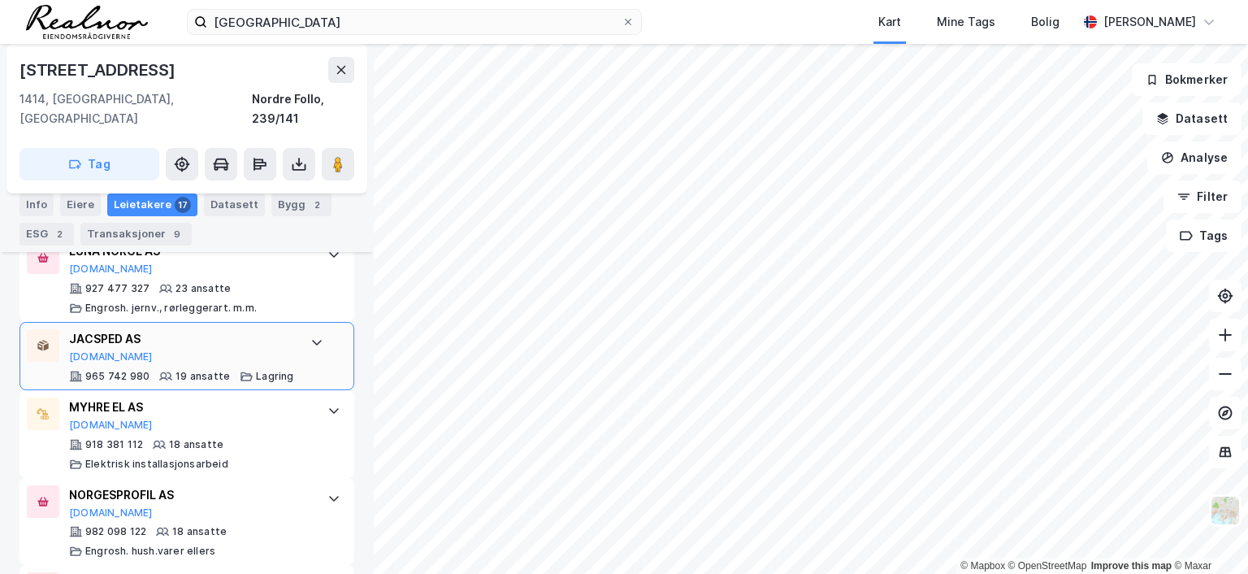
scroll to position [755, 0]
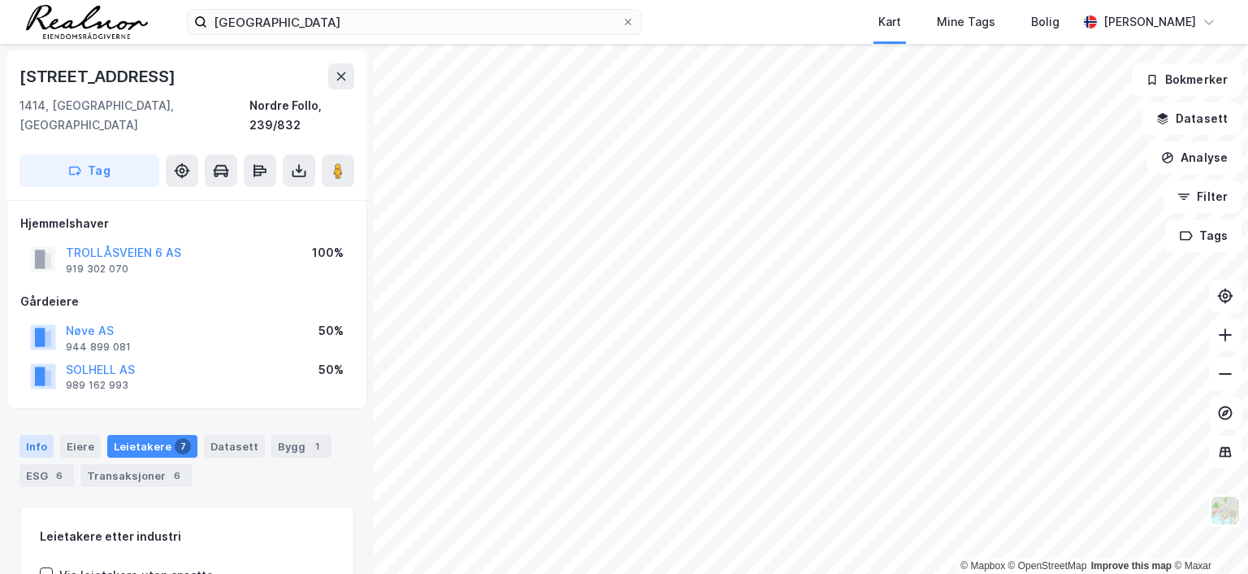
click at [39, 435] on div "Info" at bounding box center [36, 446] width 34 height 23
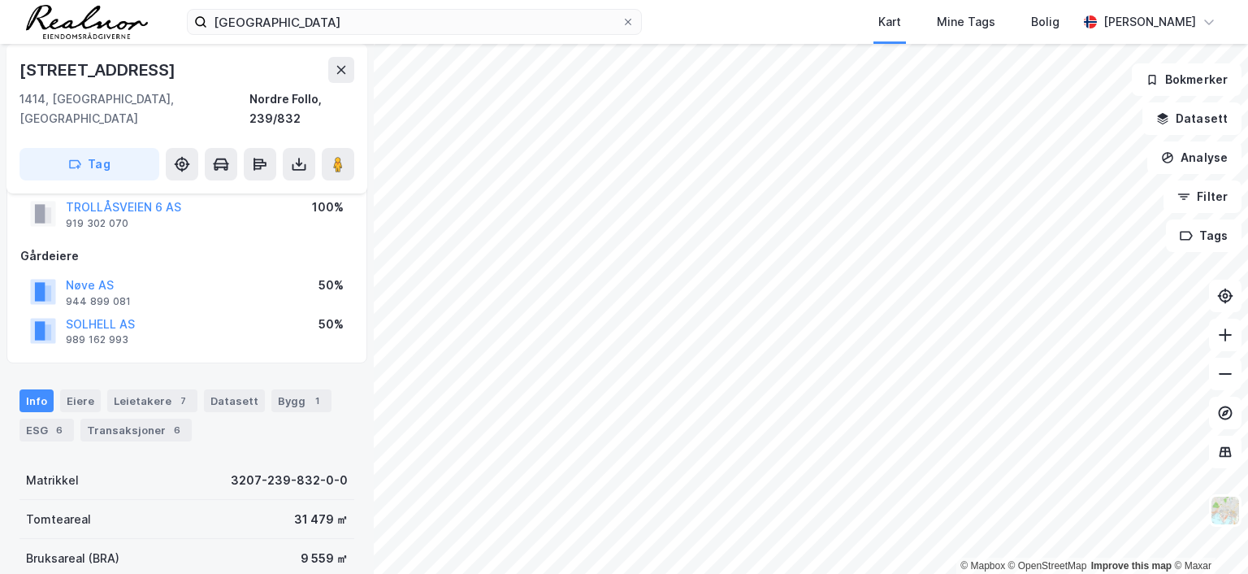
scroll to position [81, 0]
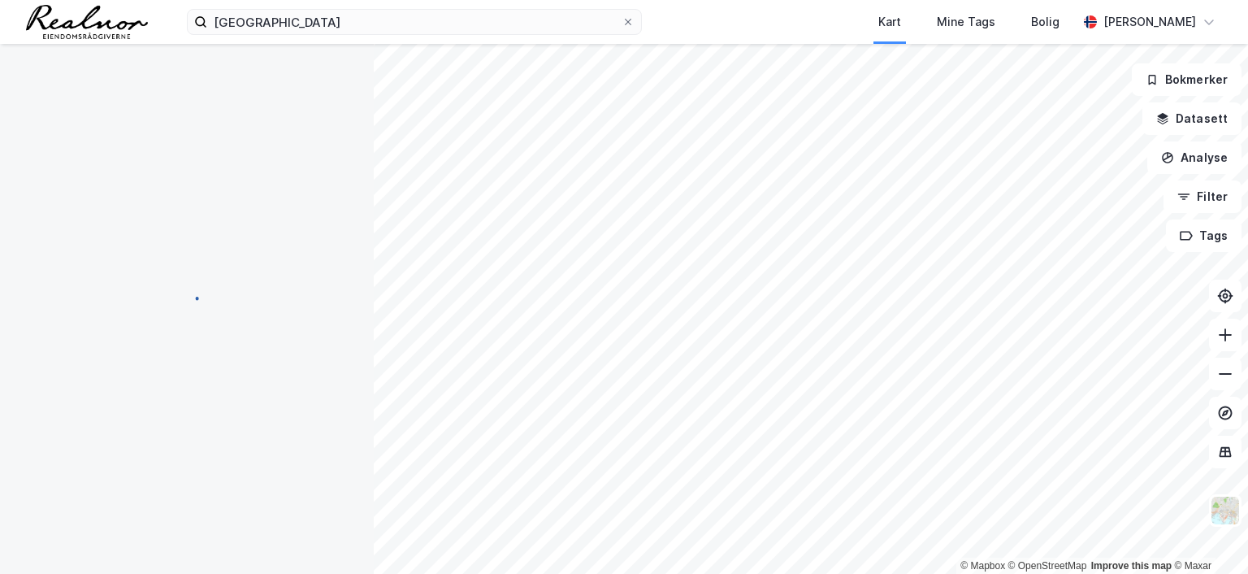
scroll to position [81, 0]
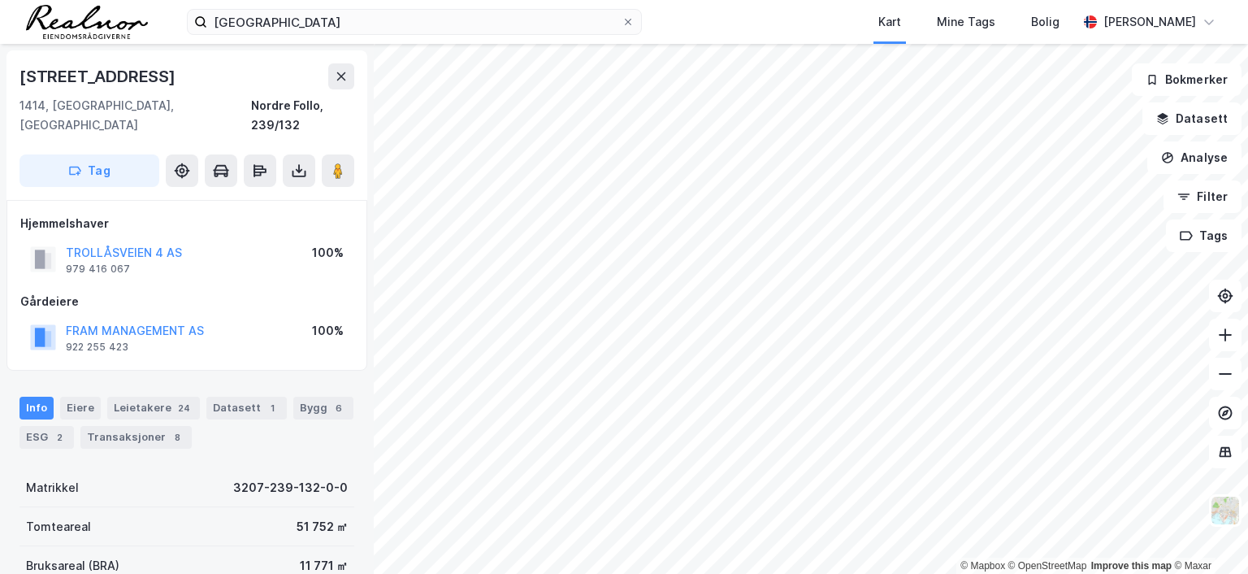
scroll to position [2, 0]
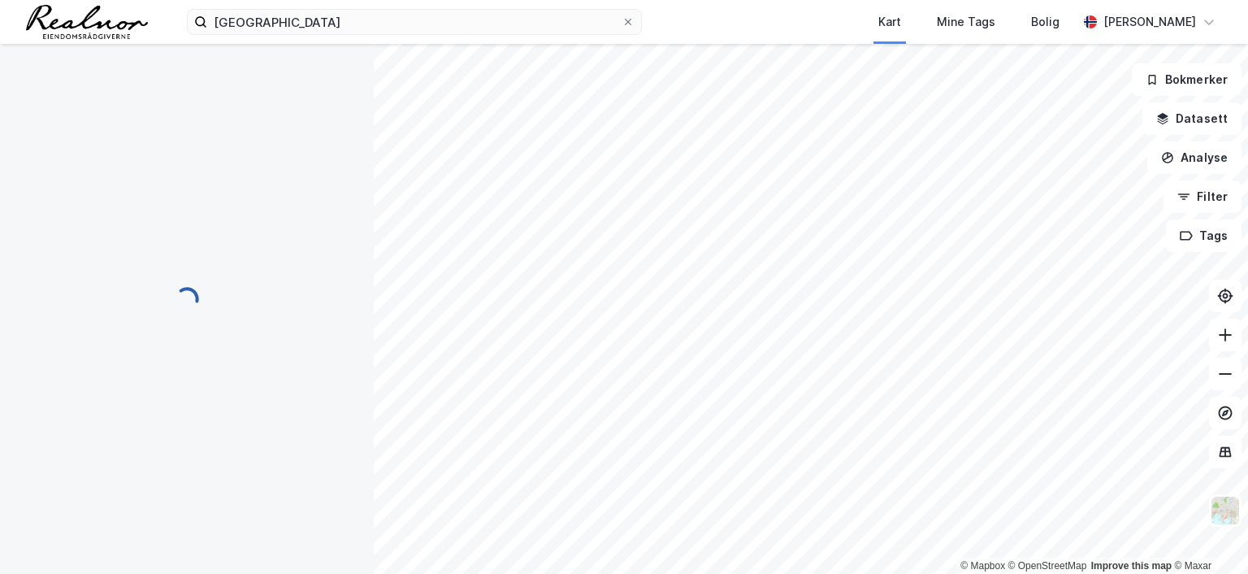
scroll to position [2, 0]
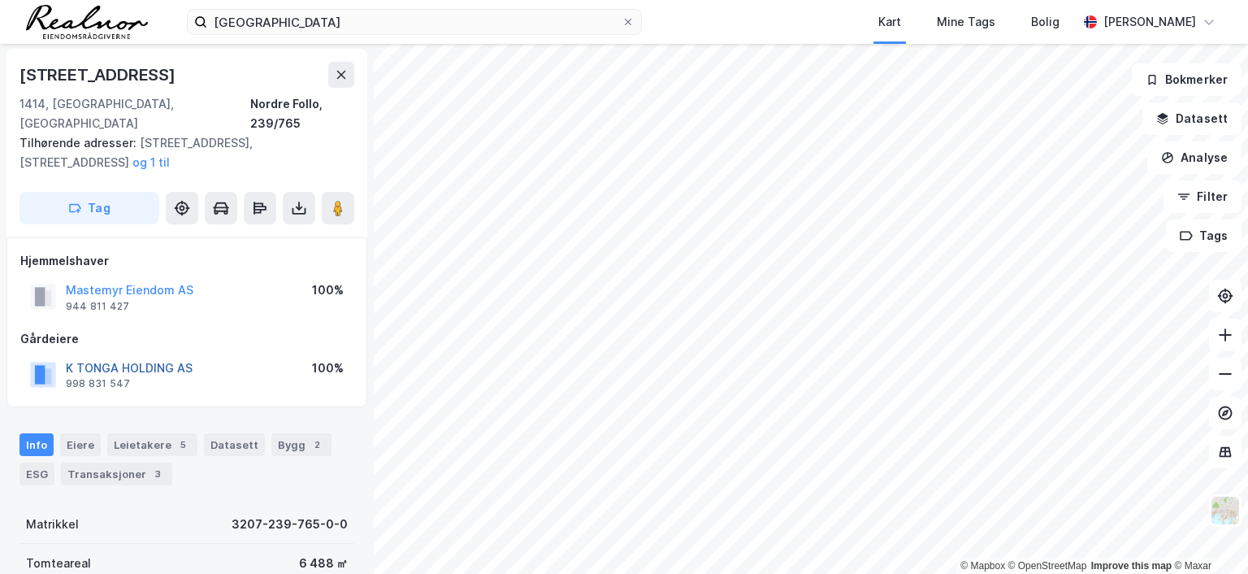
click at [0, 0] on button "K TONGA HOLDING AS" at bounding box center [0, 0] width 0 height 0
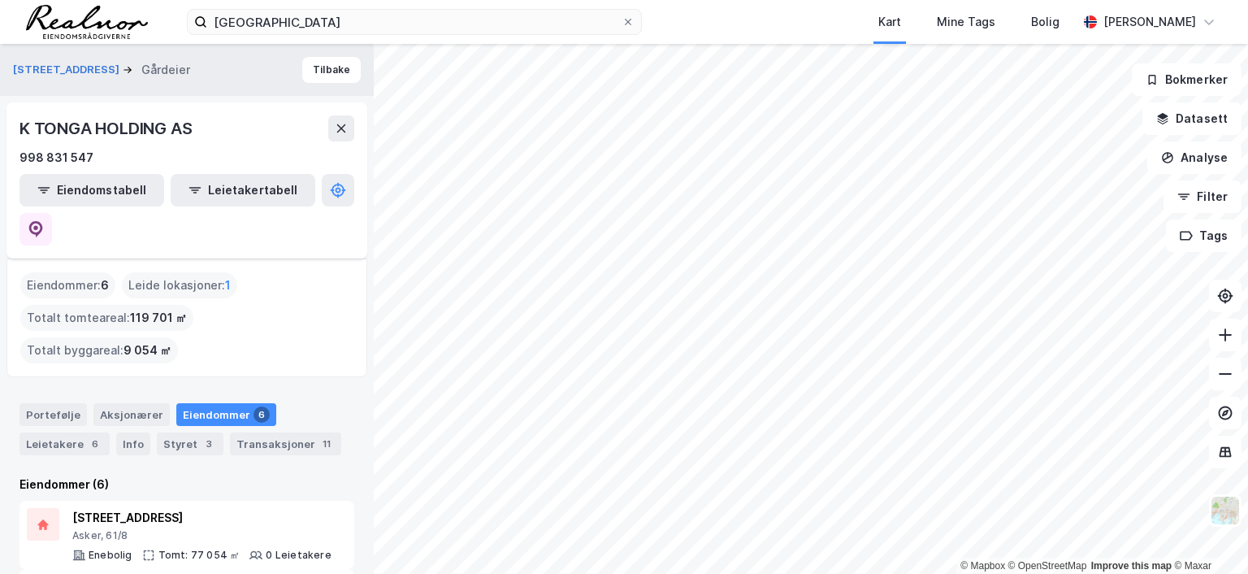
scroll to position [162, 0]
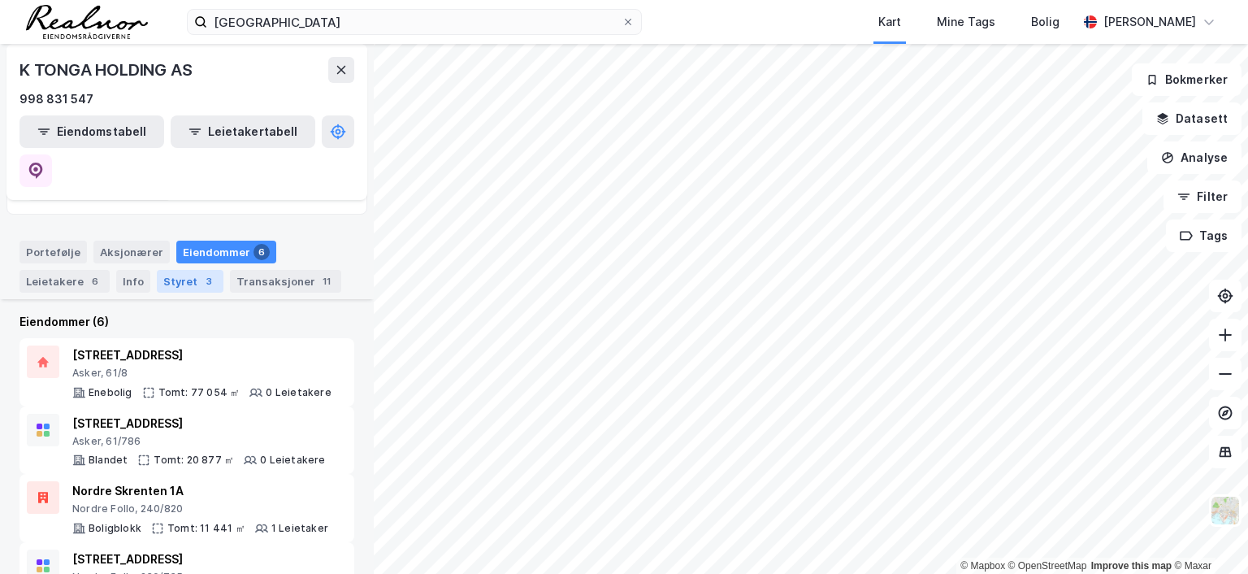
click at [180, 270] on div "Styret 3" at bounding box center [190, 281] width 67 height 23
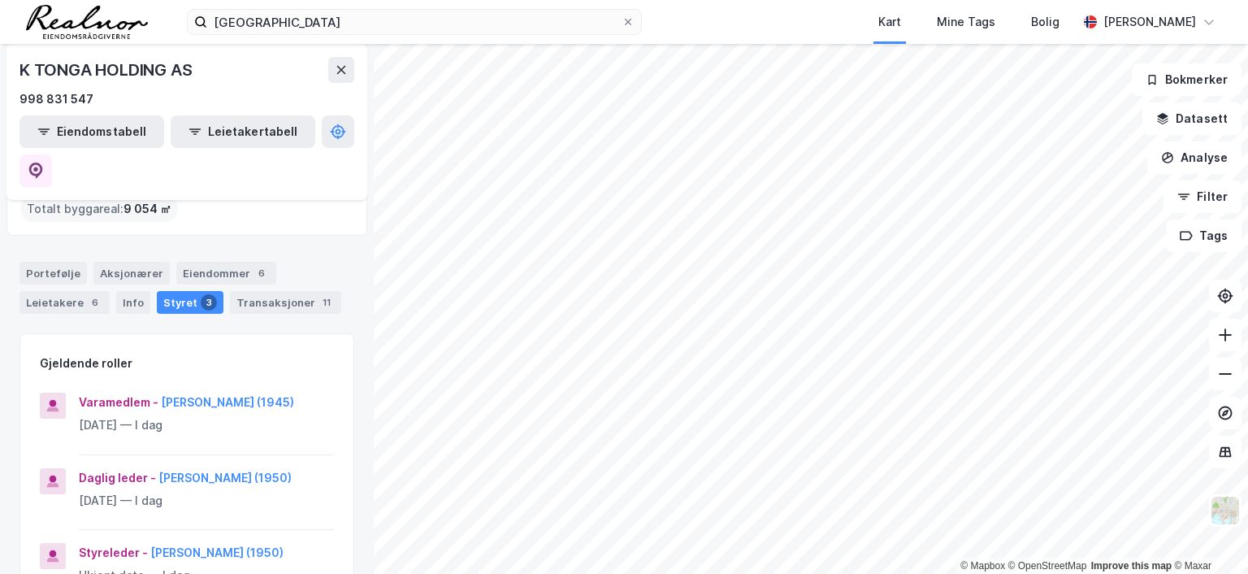
scroll to position [162, 0]
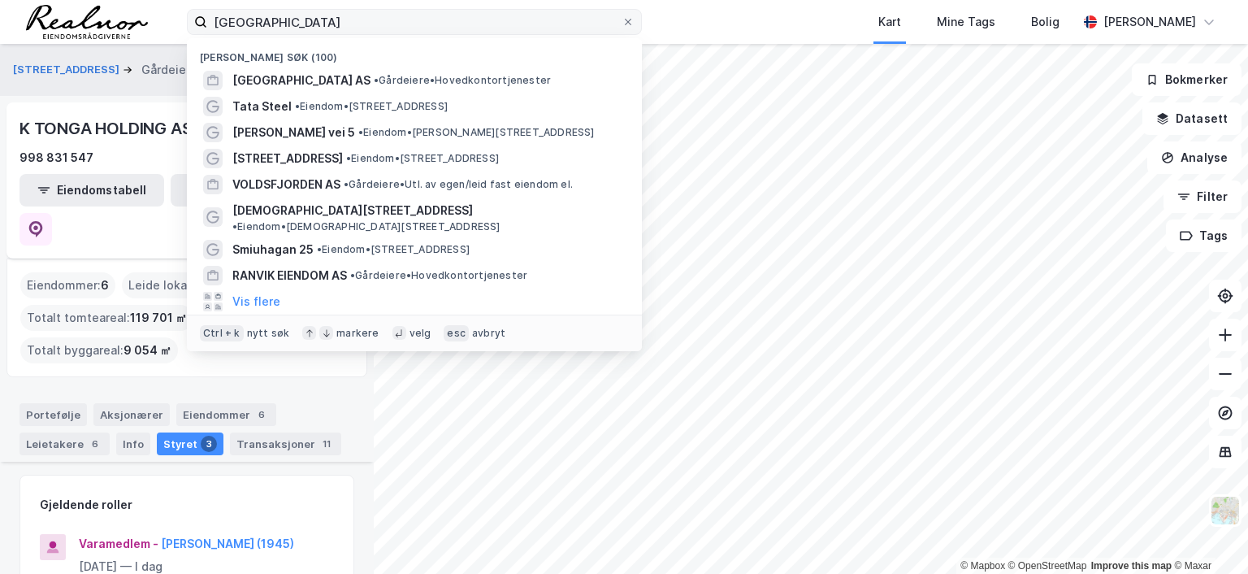
scroll to position [162, 0]
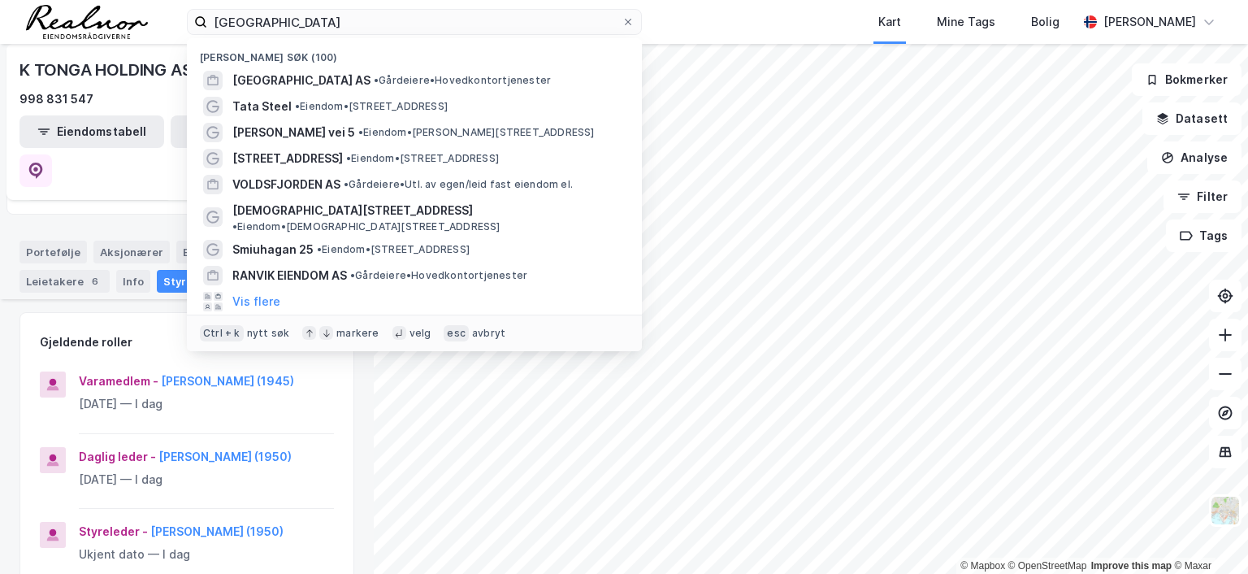
drag, startPoint x: 0, startPoint y: 0, endPoint x: 171, endPoint y: 14, distance: 171.1
click at [171, 14] on div "northbridge Nylige søk (100) [GEOGRAPHIC_DATA] AS • Gårdeiere • Hovedkontortjen…" at bounding box center [624, 22] width 1248 height 44
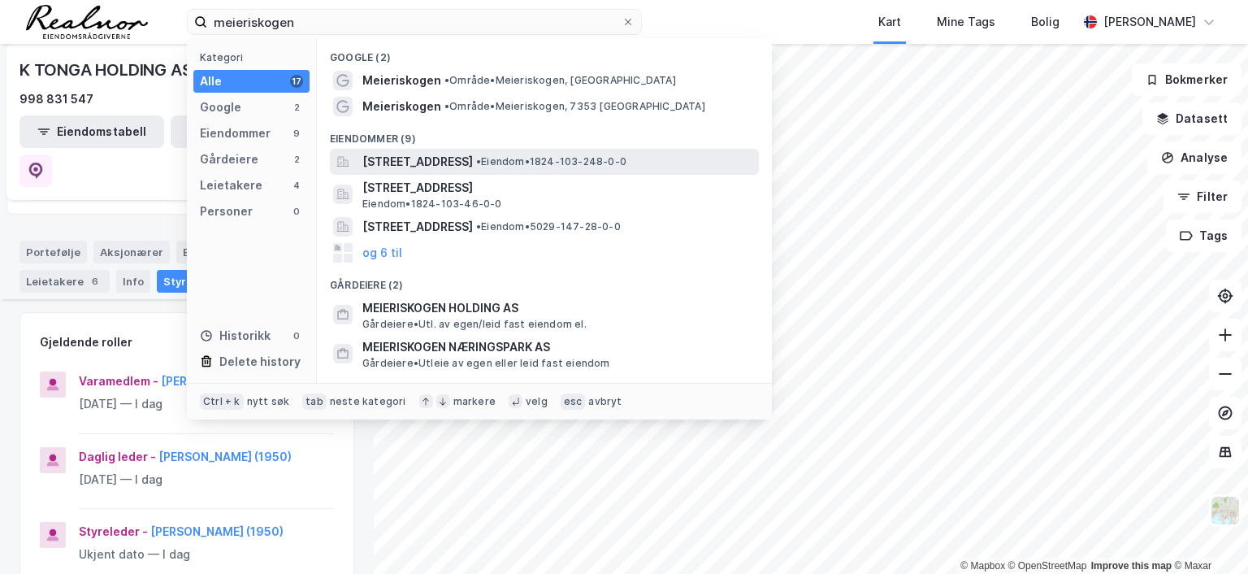
type input "meieriskogen"
click at [380, 160] on span "[STREET_ADDRESS]" at bounding box center [417, 161] width 110 height 19
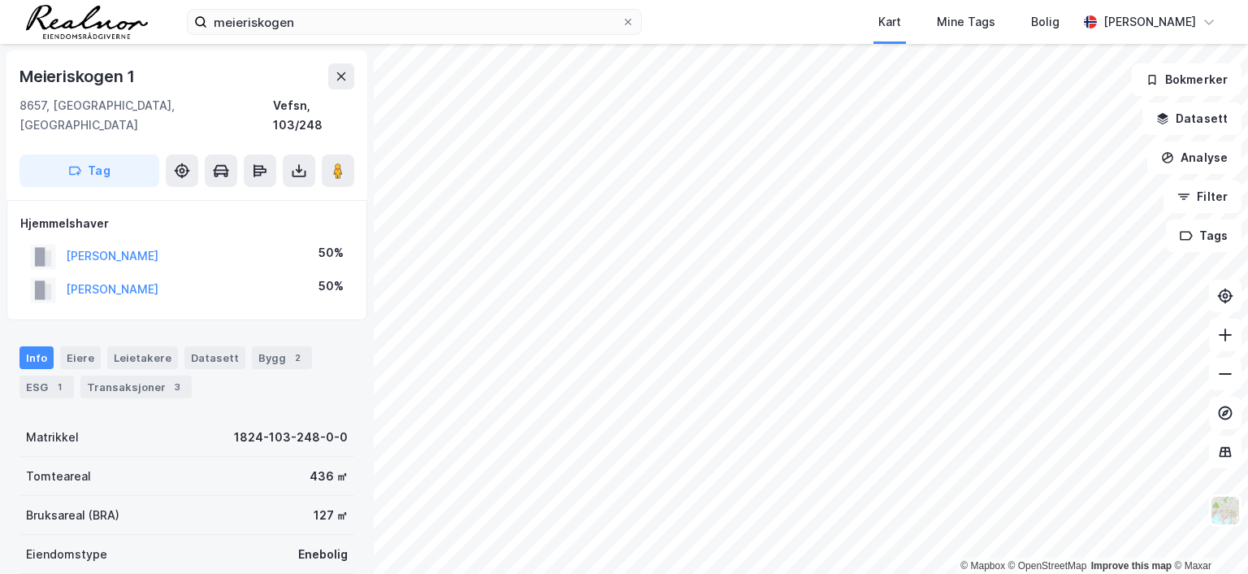
scroll to position [2, 0]
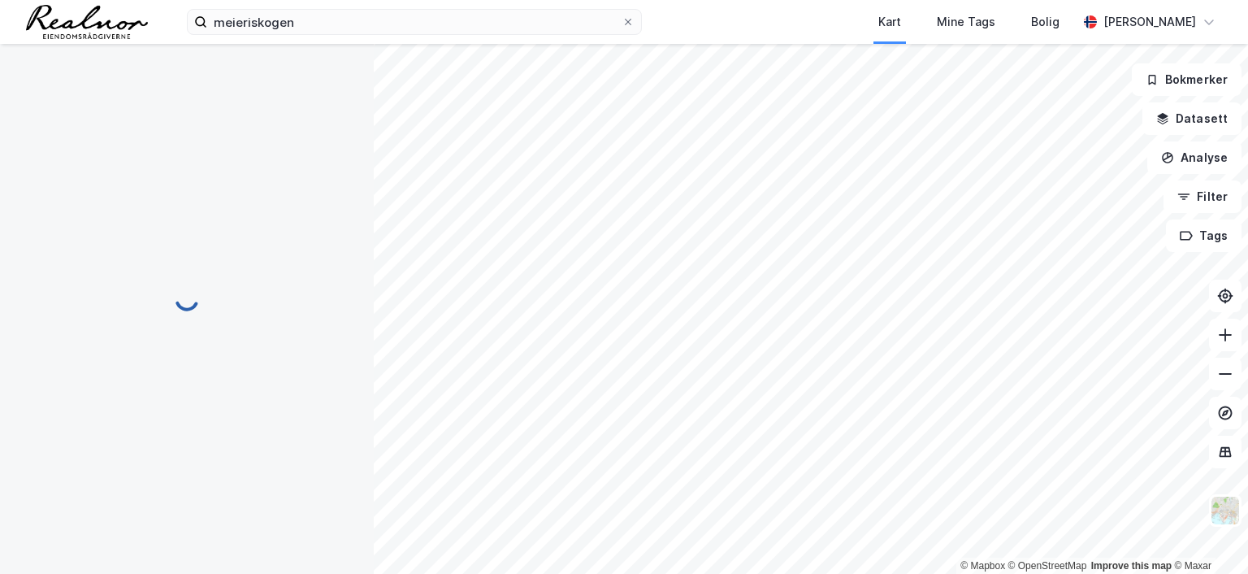
scroll to position [2, 0]
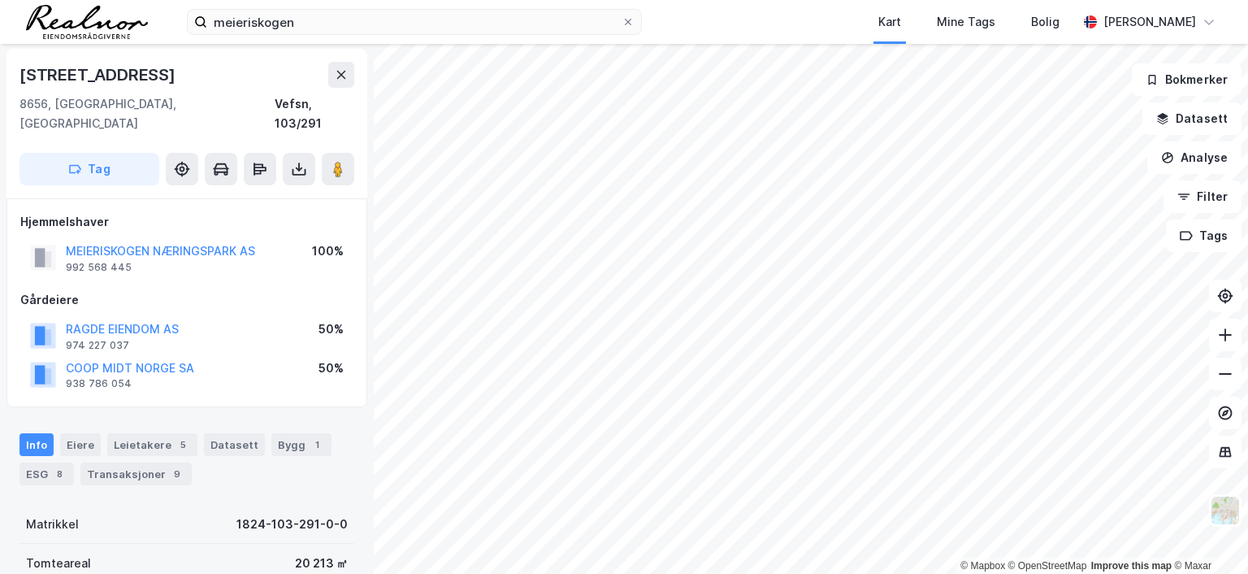
scroll to position [2, 0]
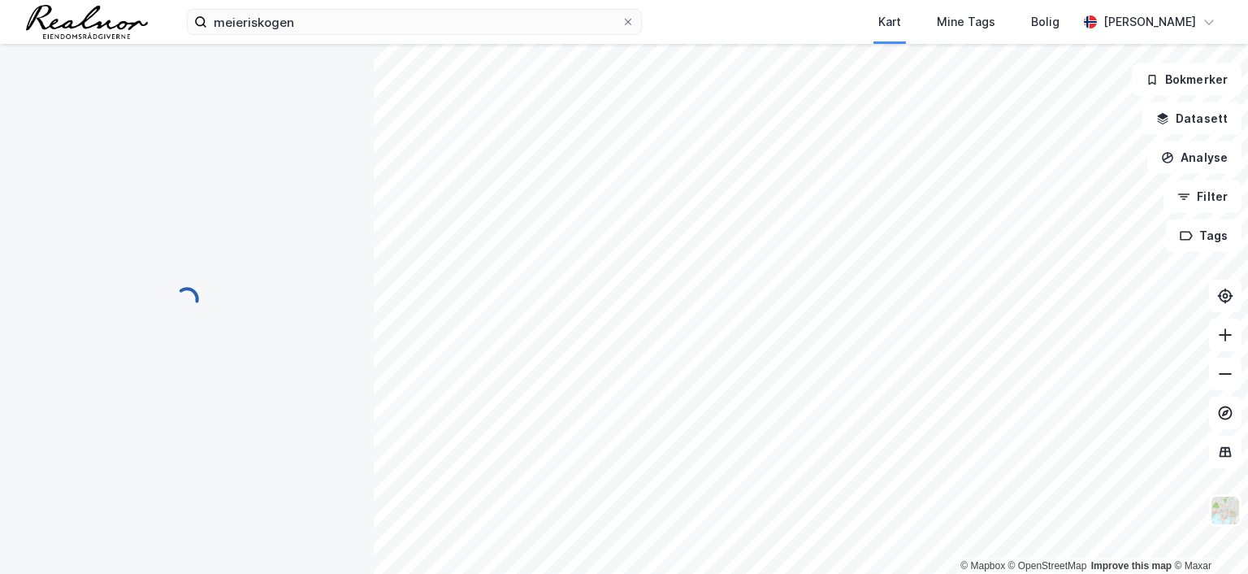
scroll to position [2, 0]
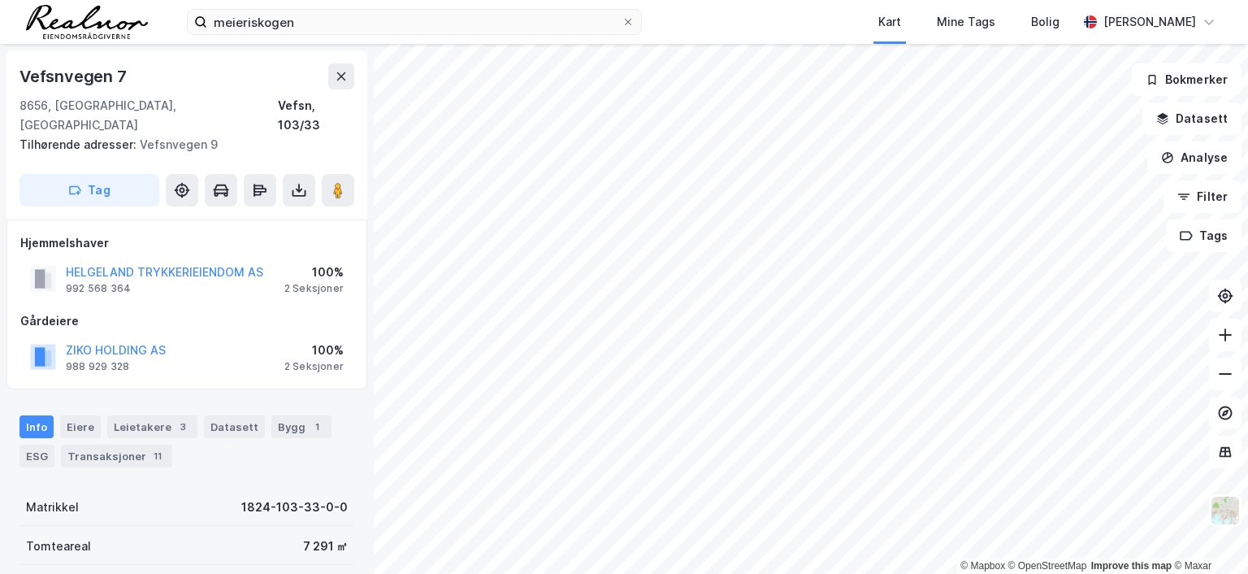
scroll to position [2, 0]
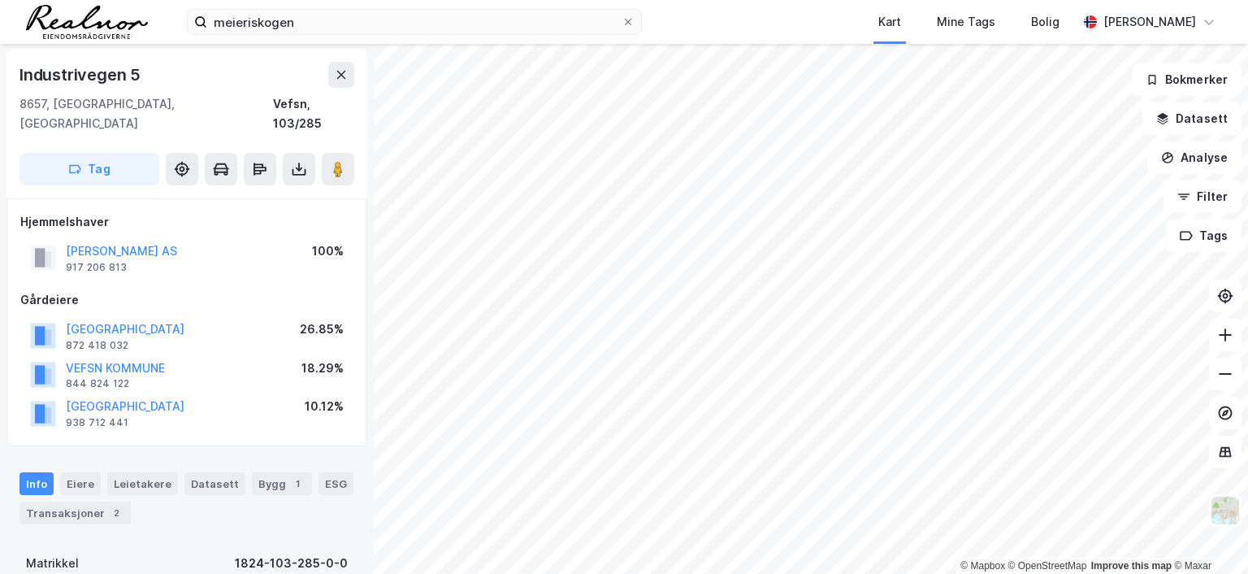
scroll to position [2, 0]
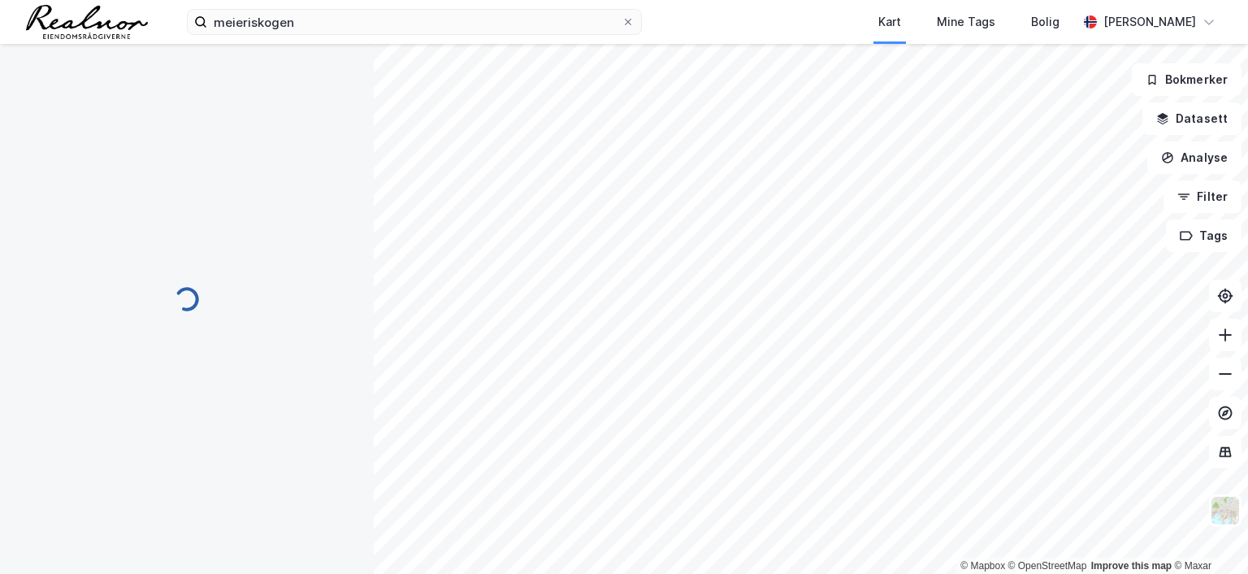
scroll to position [2, 0]
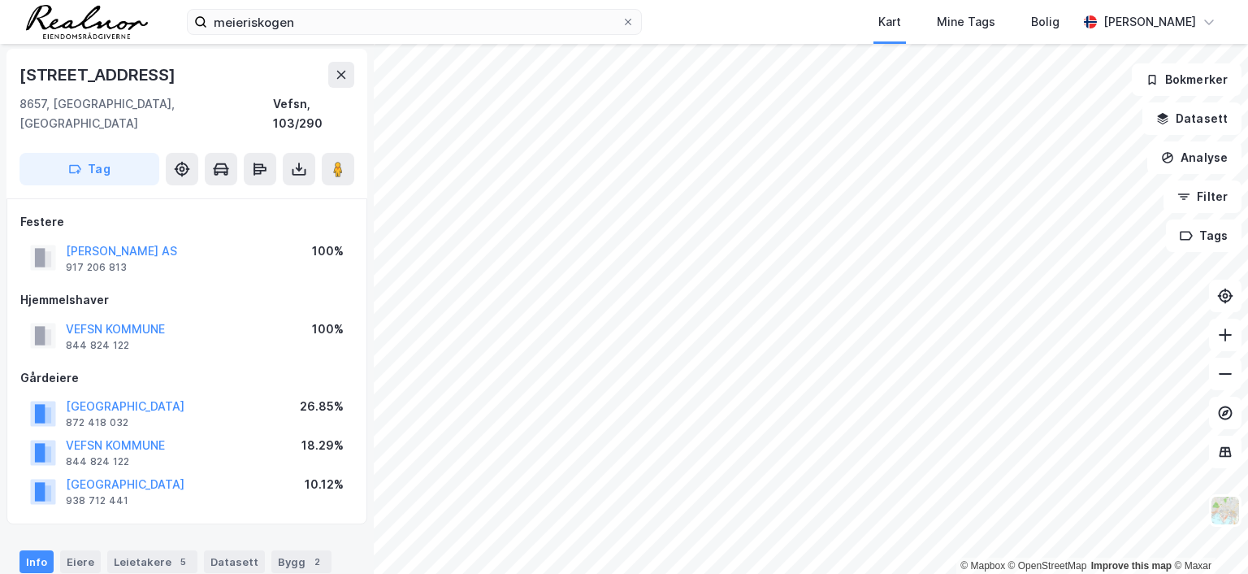
scroll to position [2, 0]
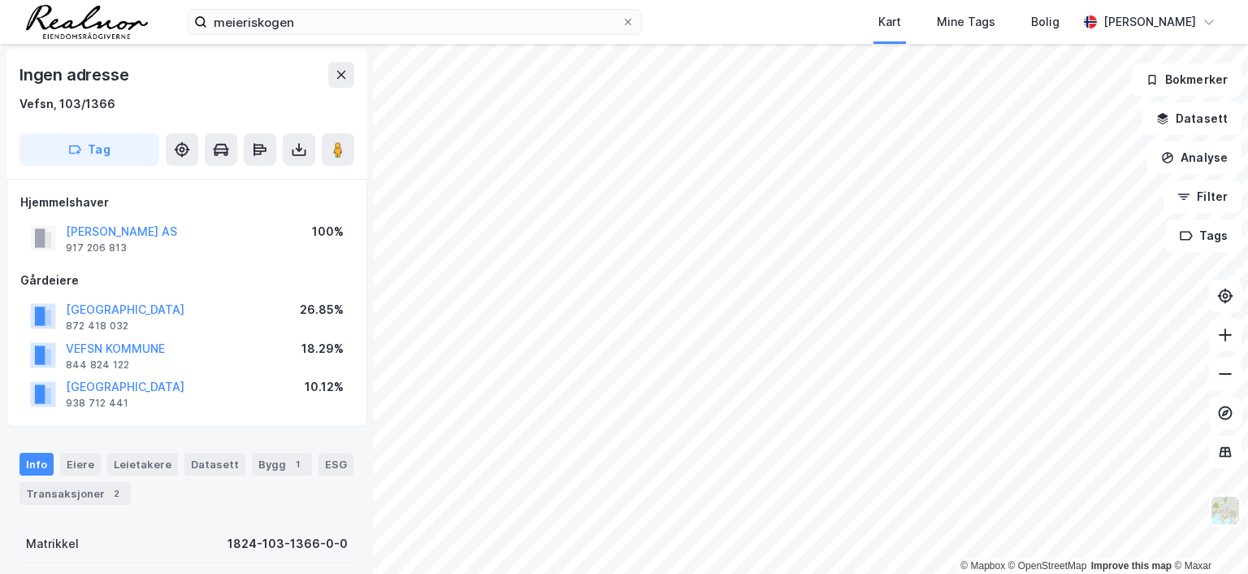
scroll to position [2, 0]
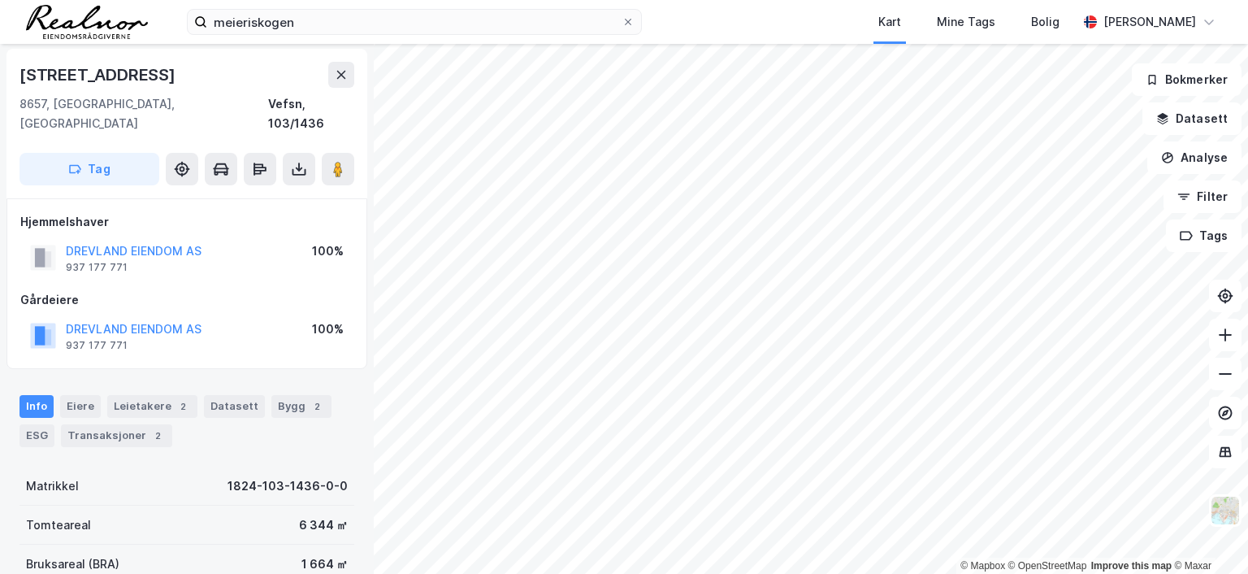
scroll to position [2, 0]
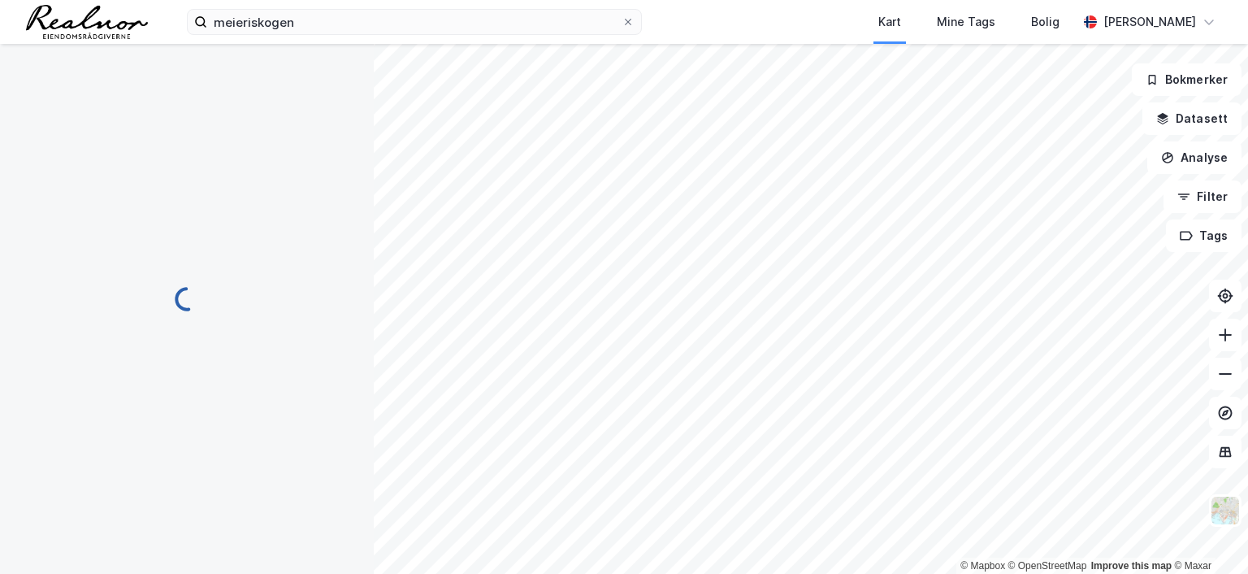
scroll to position [2, 0]
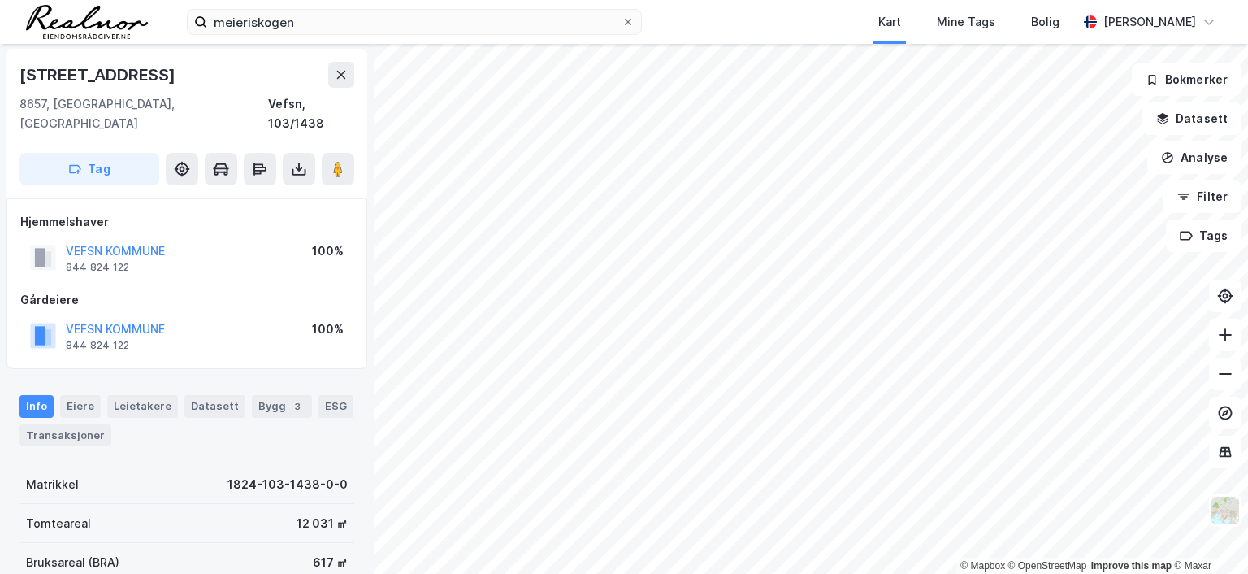
scroll to position [2, 0]
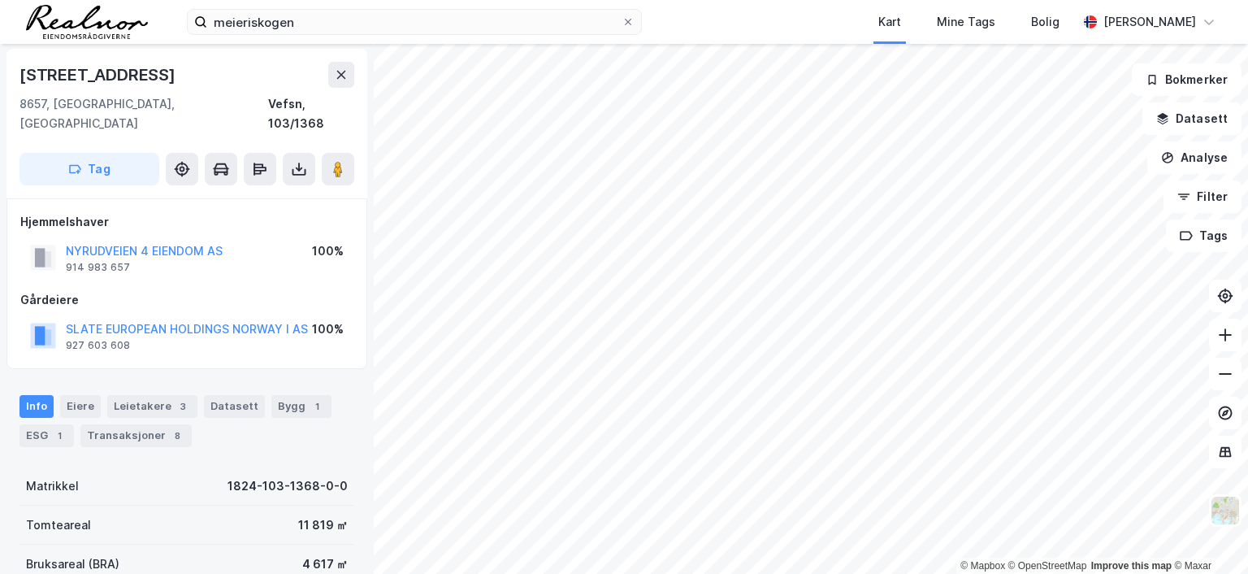
scroll to position [2, 0]
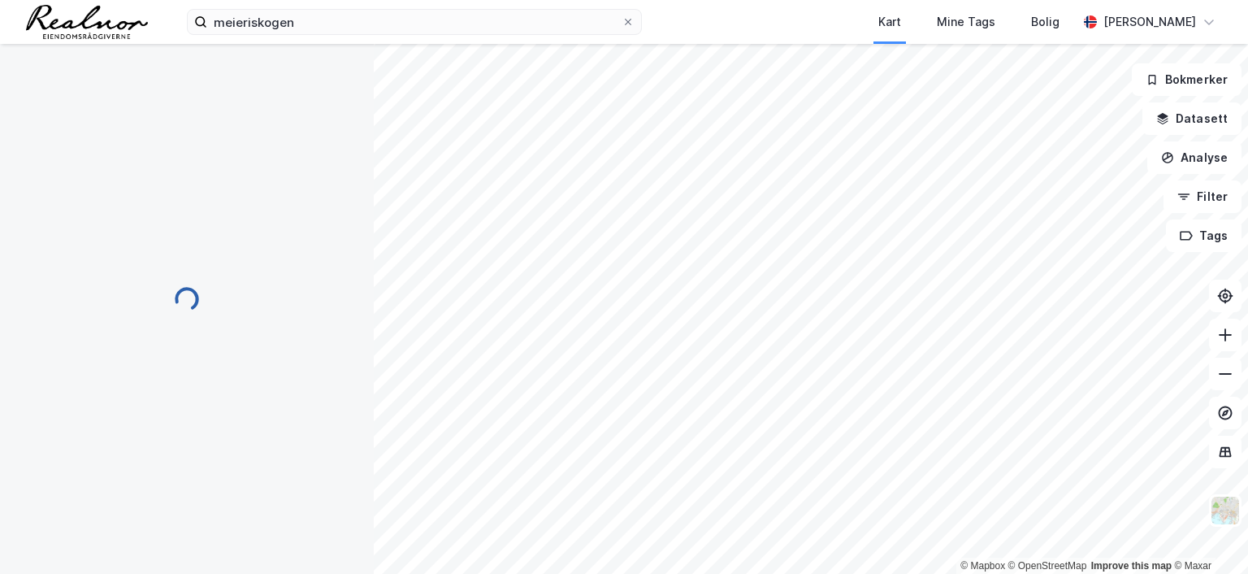
scroll to position [2, 0]
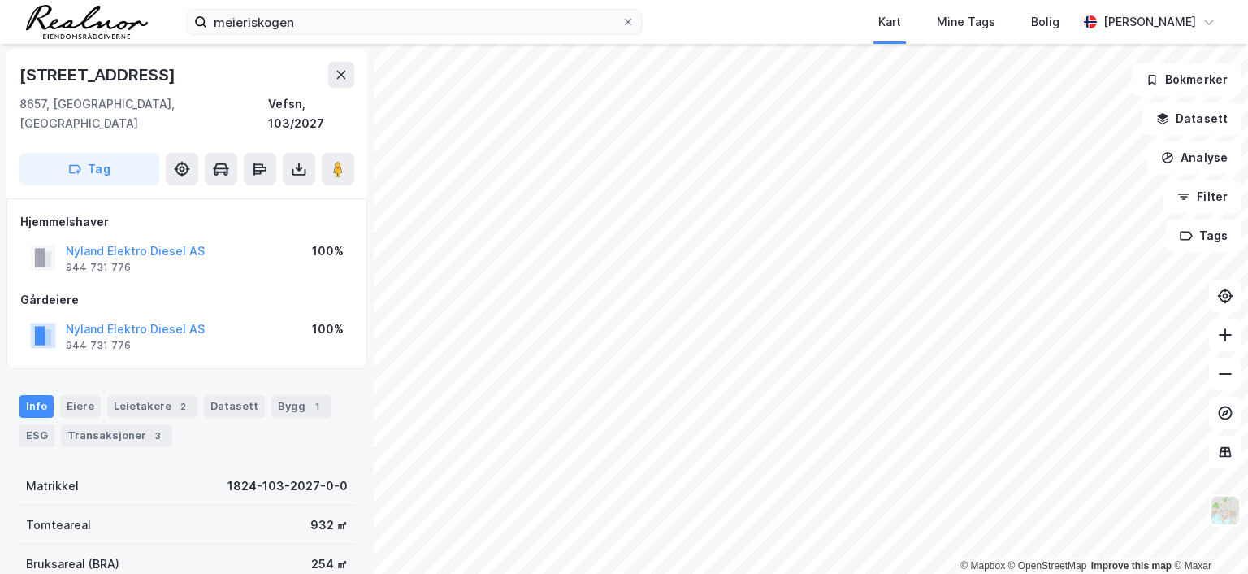
scroll to position [2, 0]
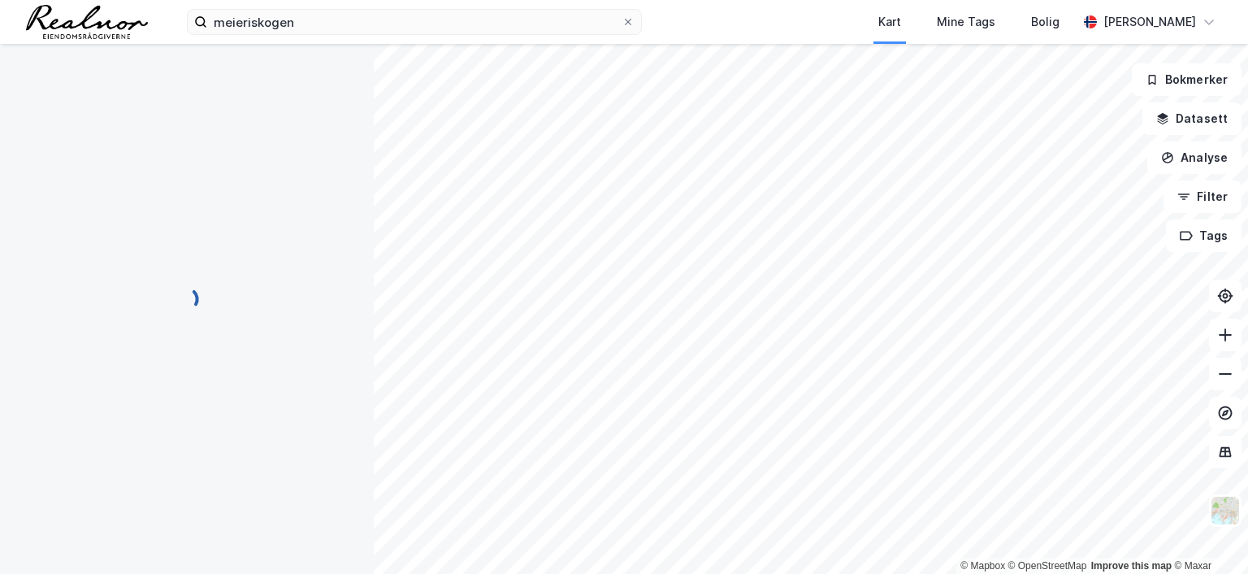
scroll to position [2, 0]
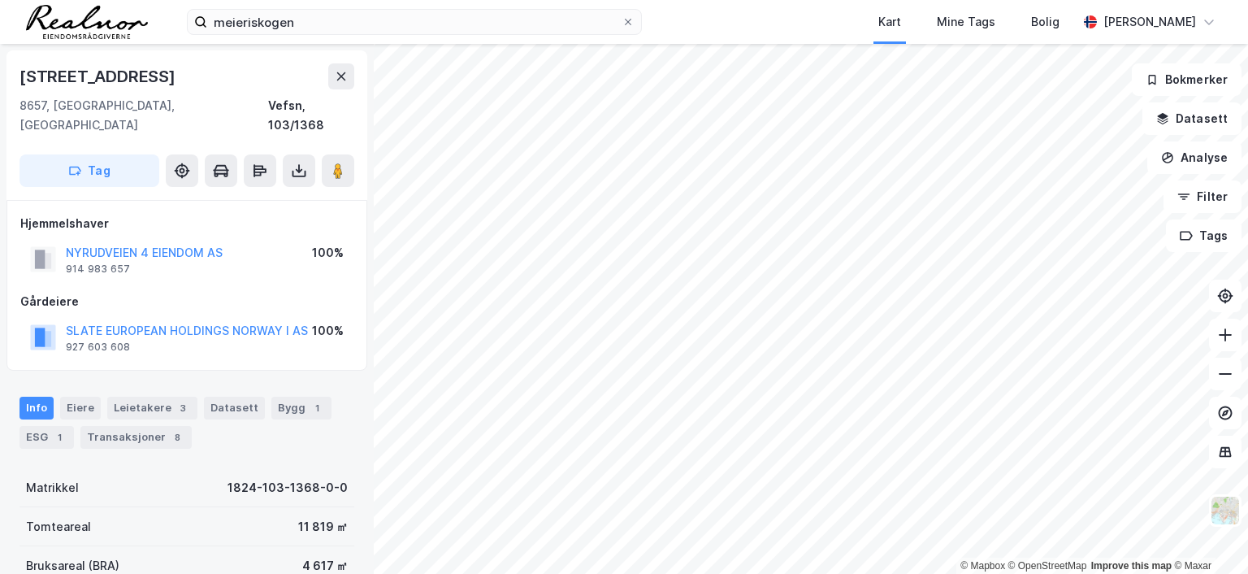
scroll to position [2, 0]
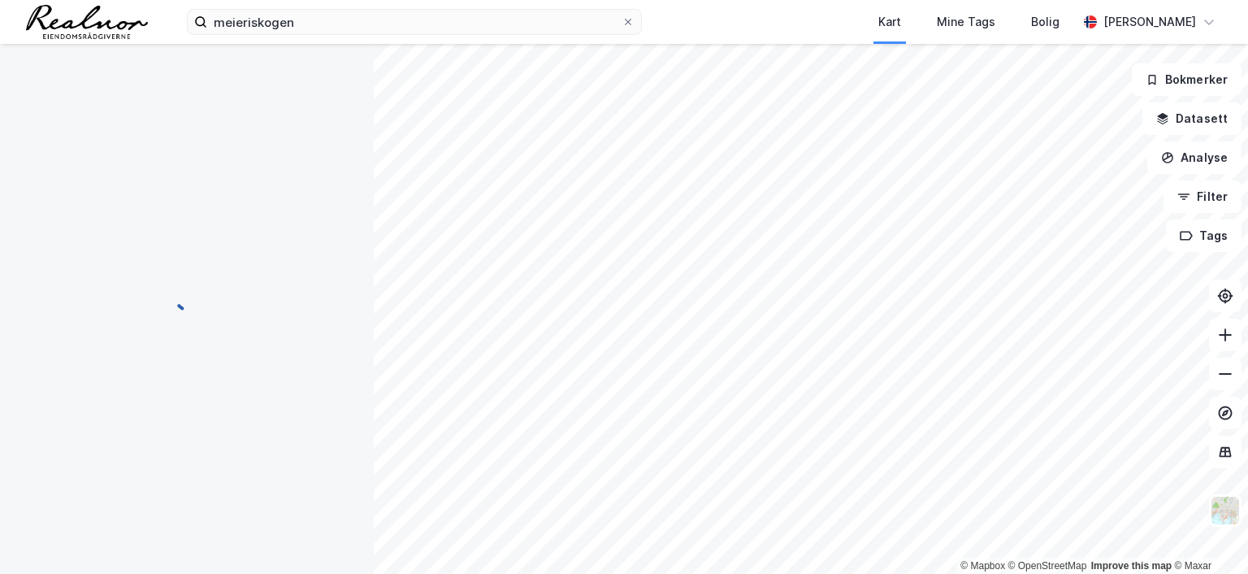
scroll to position [2, 0]
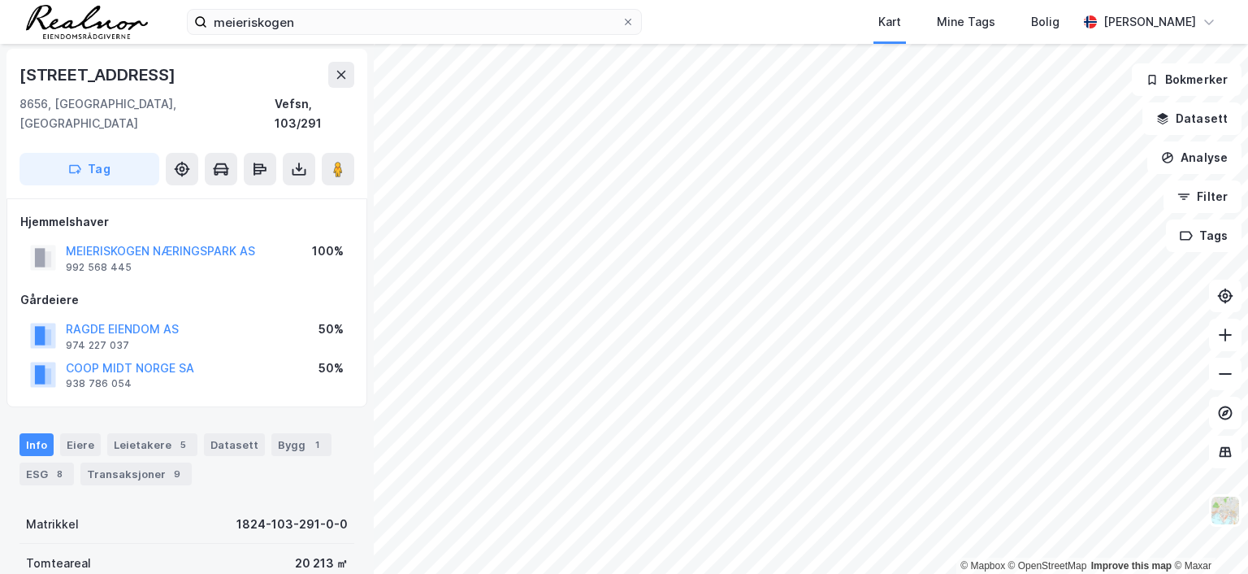
scroll to position [2, 0]
